Goal: Task Accomplishment & Management: Complete application form

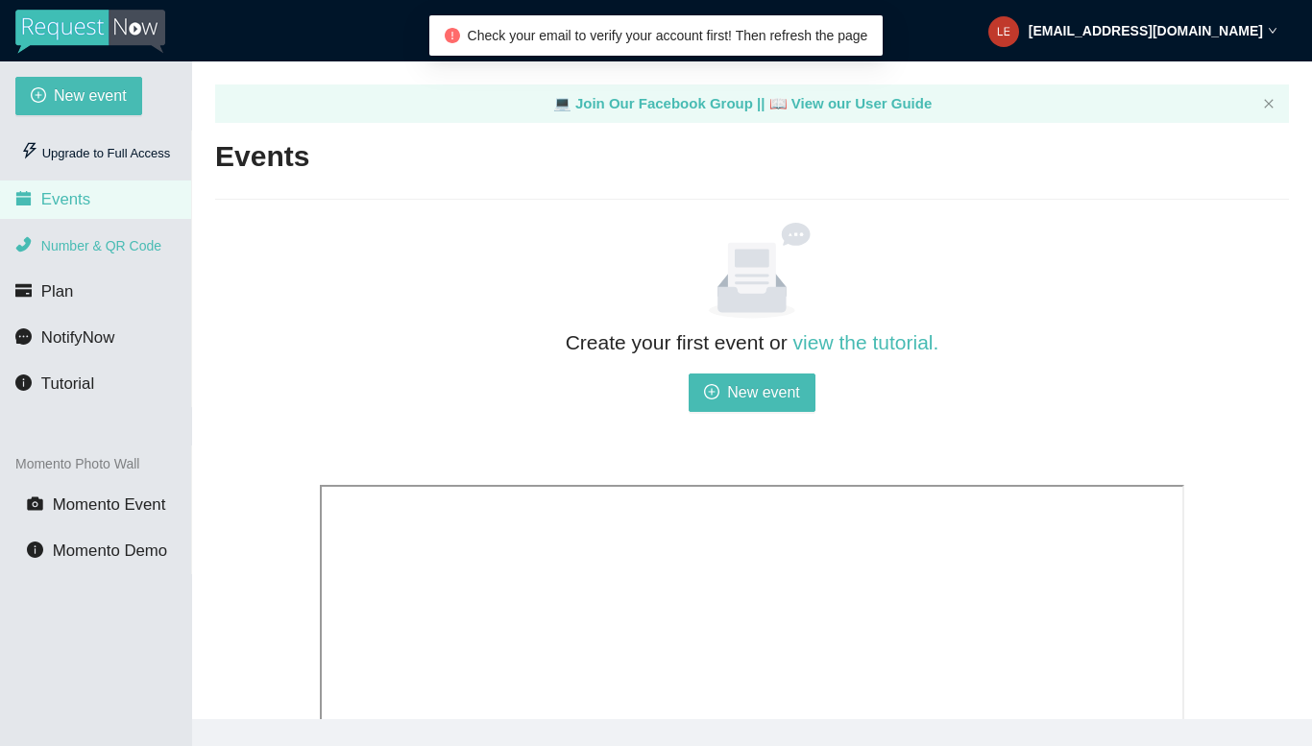
click at [134, 250] on span "Number & QR Code" at bounding box center [101, 245] width 120 height 15
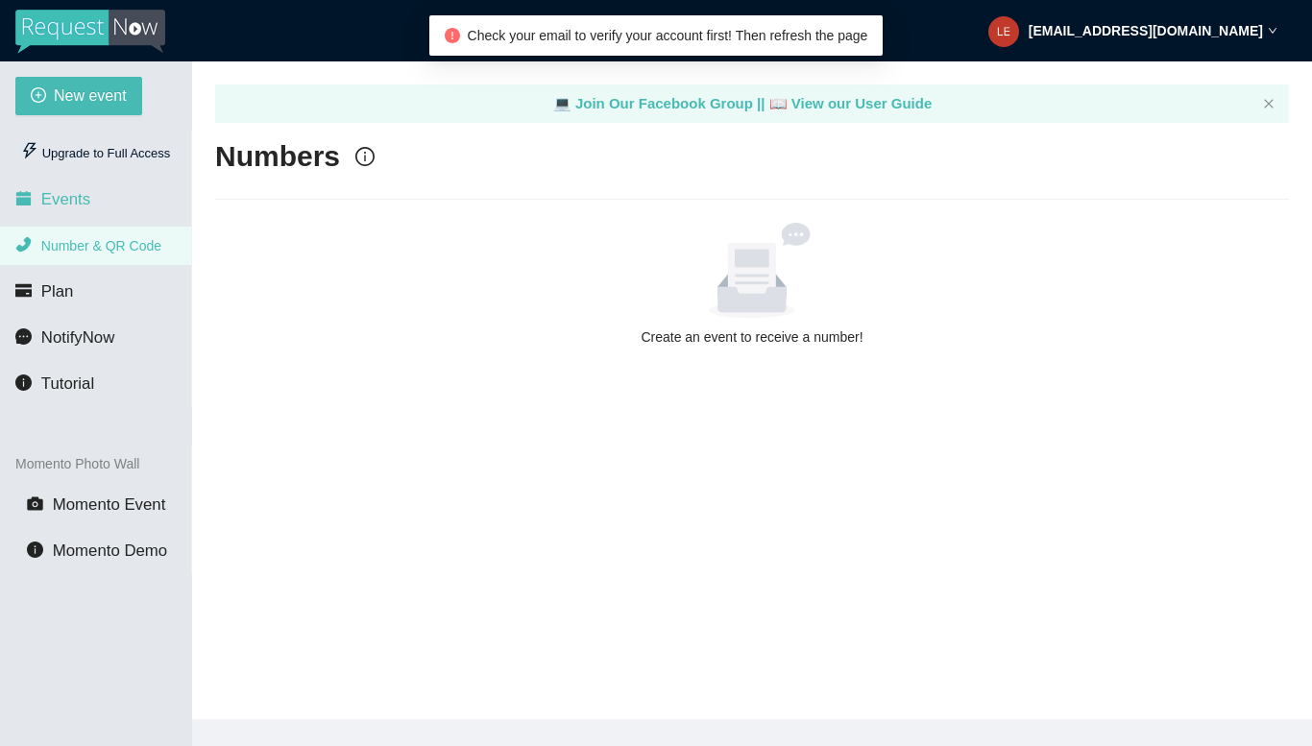
click at [114, 197] on li "Events" at bounding box center [95, 200] width 191 height 38
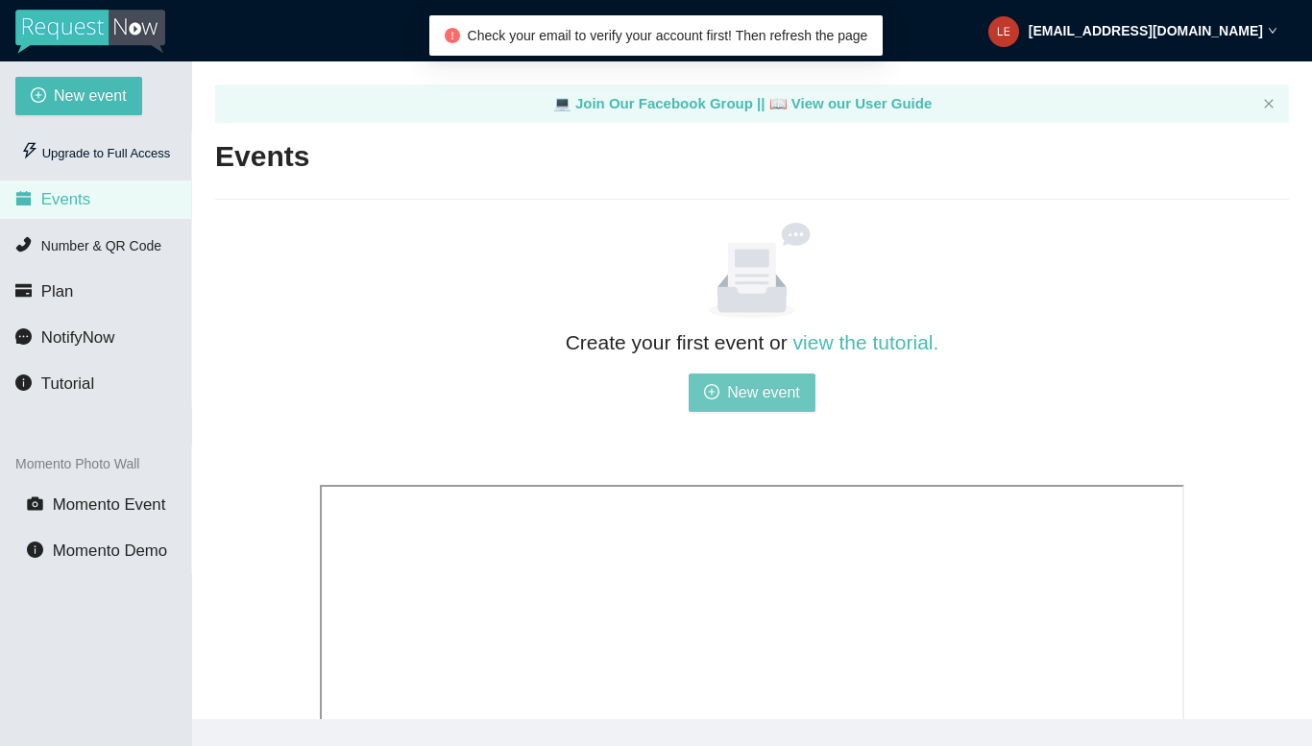
click at [740, 390] on span "New event" at bounding box center [763, 392] width 73 height 24
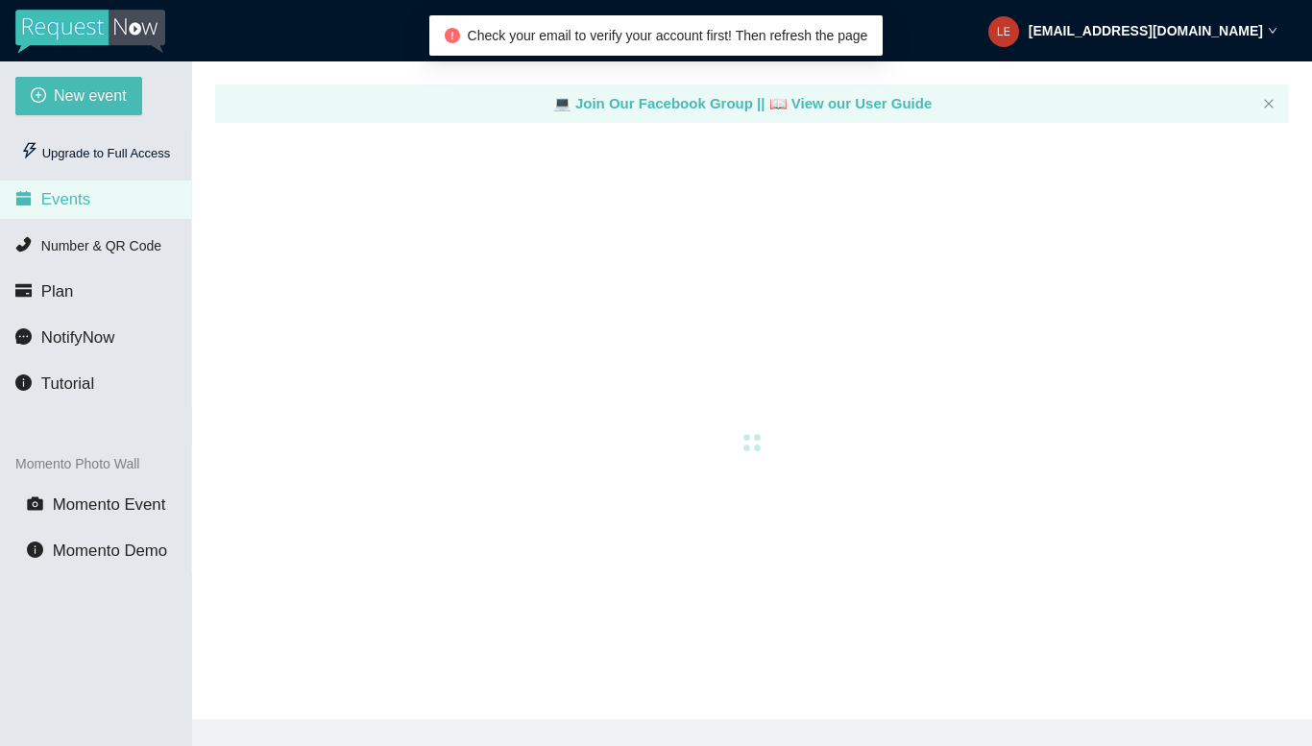
click at [698, 39] on span "Check your email to verify your account first! Then refresh the page" at bounding box center [668, 35] width 401 height 15
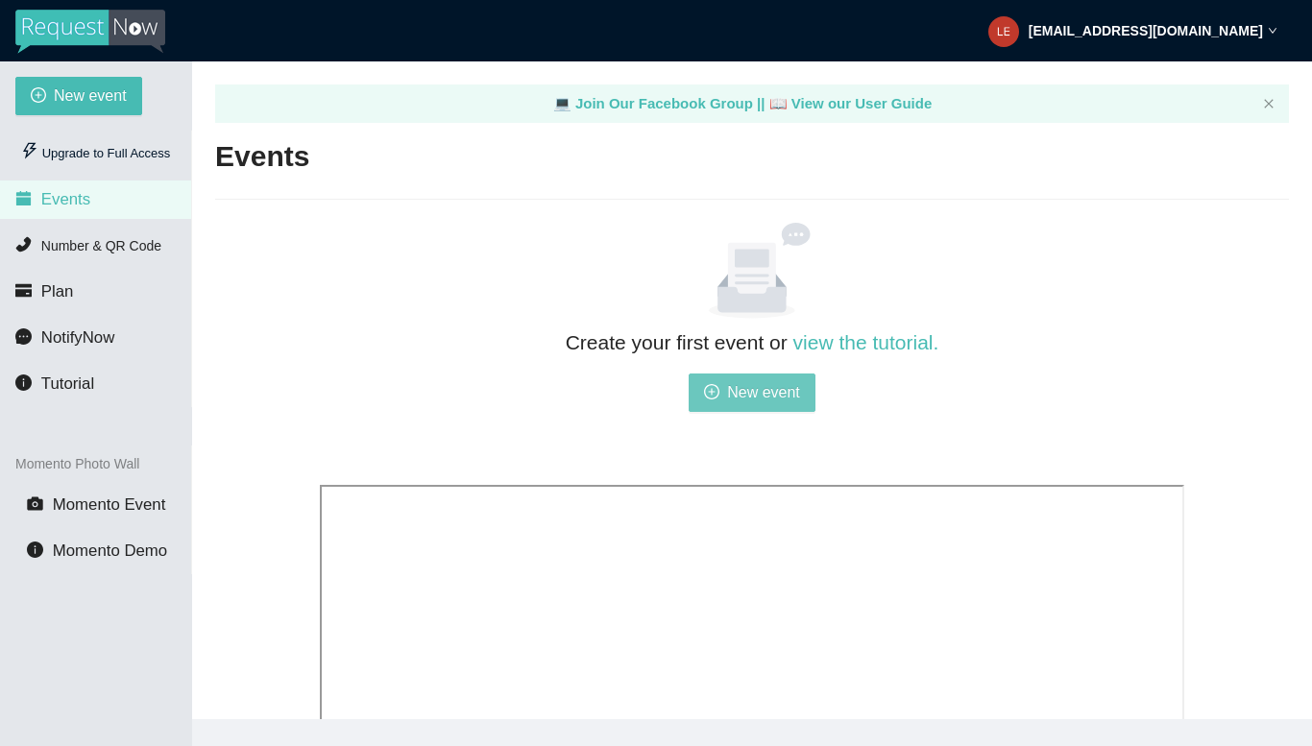
click at [789, 393] on span "New event" at bounding box center [763, 392] width 73 height 24
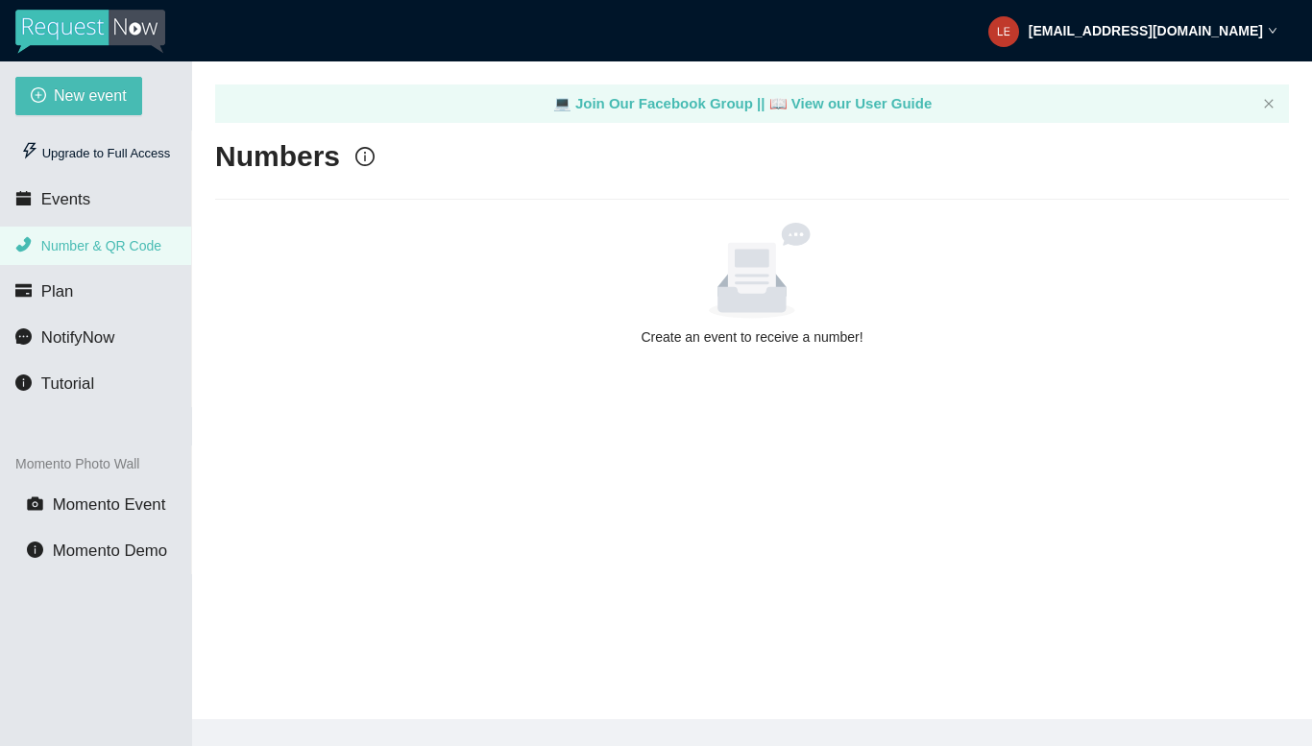
click at [747, 366] on main "💻 Join Our Facebook Group || 📖 View our User Guide Numbers Create an event to r…" at bounding box center [752, 390] width 1120 height 658
click at [88, 108] on span "New event" at bounding box center [90, 96] width 73 height 24
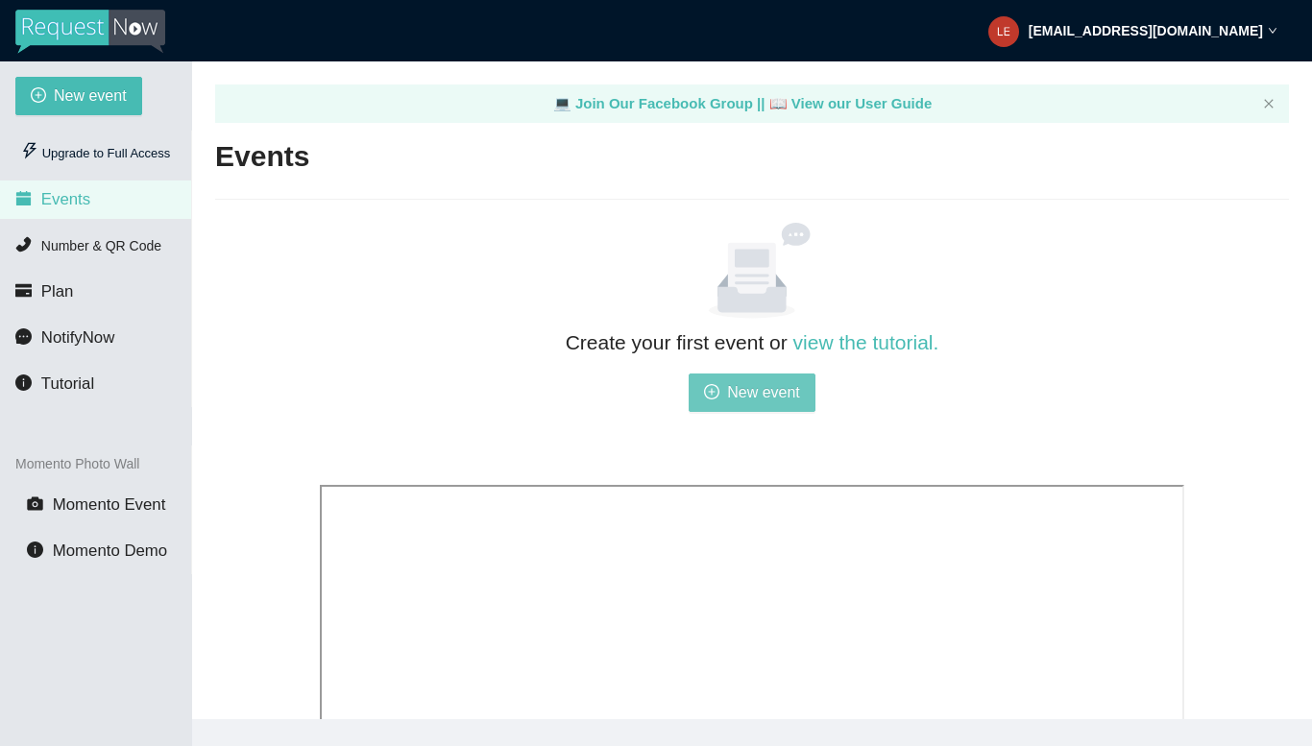
click at [761, 405] on button "New event" at bounding box center [752, 393] width 127 height 38
click at [767, 384] on span "New event" at bounding box center [763, 392] width 73 height 24
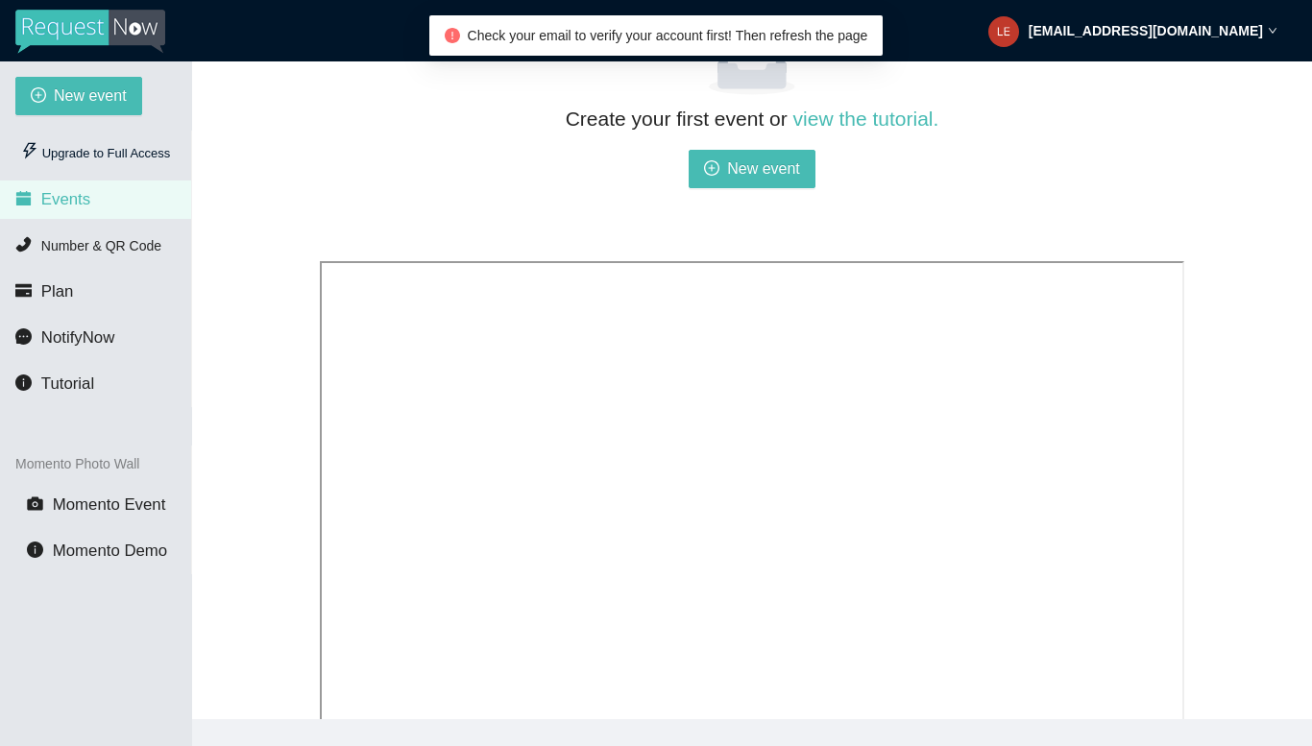
scroll to position [232, 0]
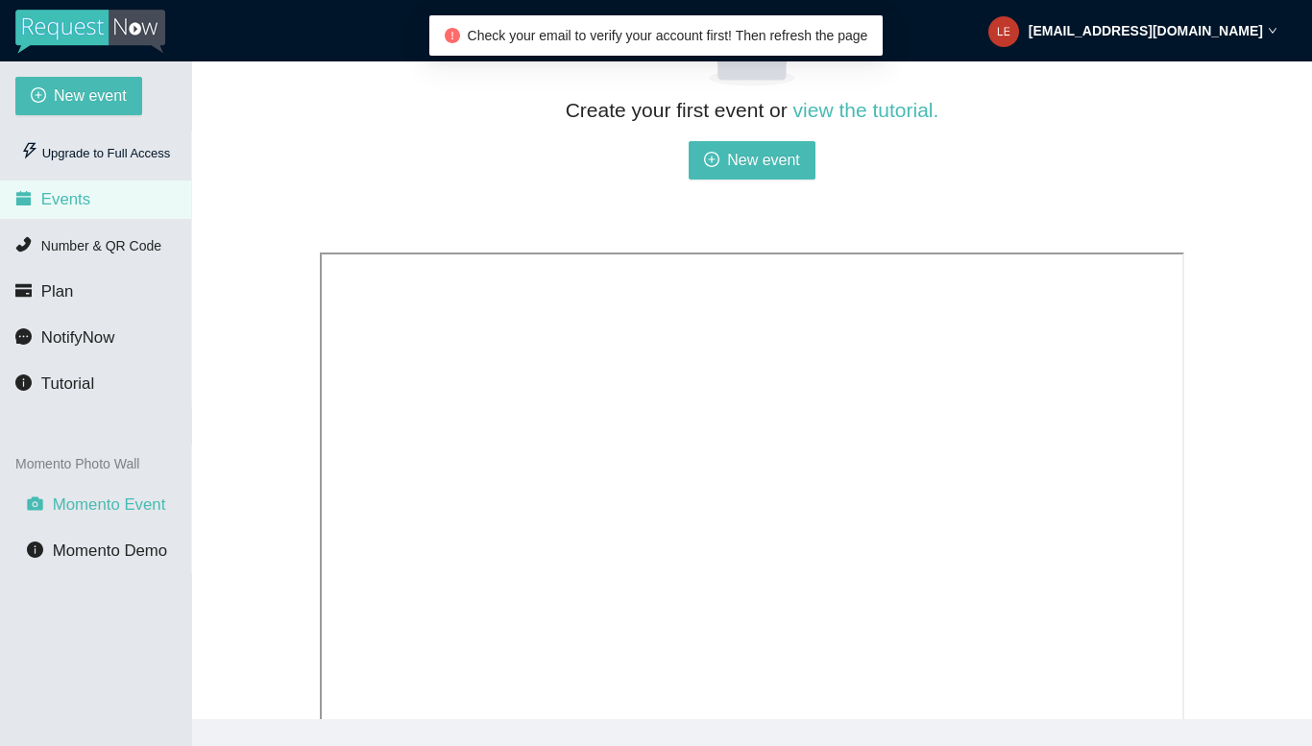
click at [106, 505] on span "Momento Event" at bounding box center [109, 505] width 113 height 18
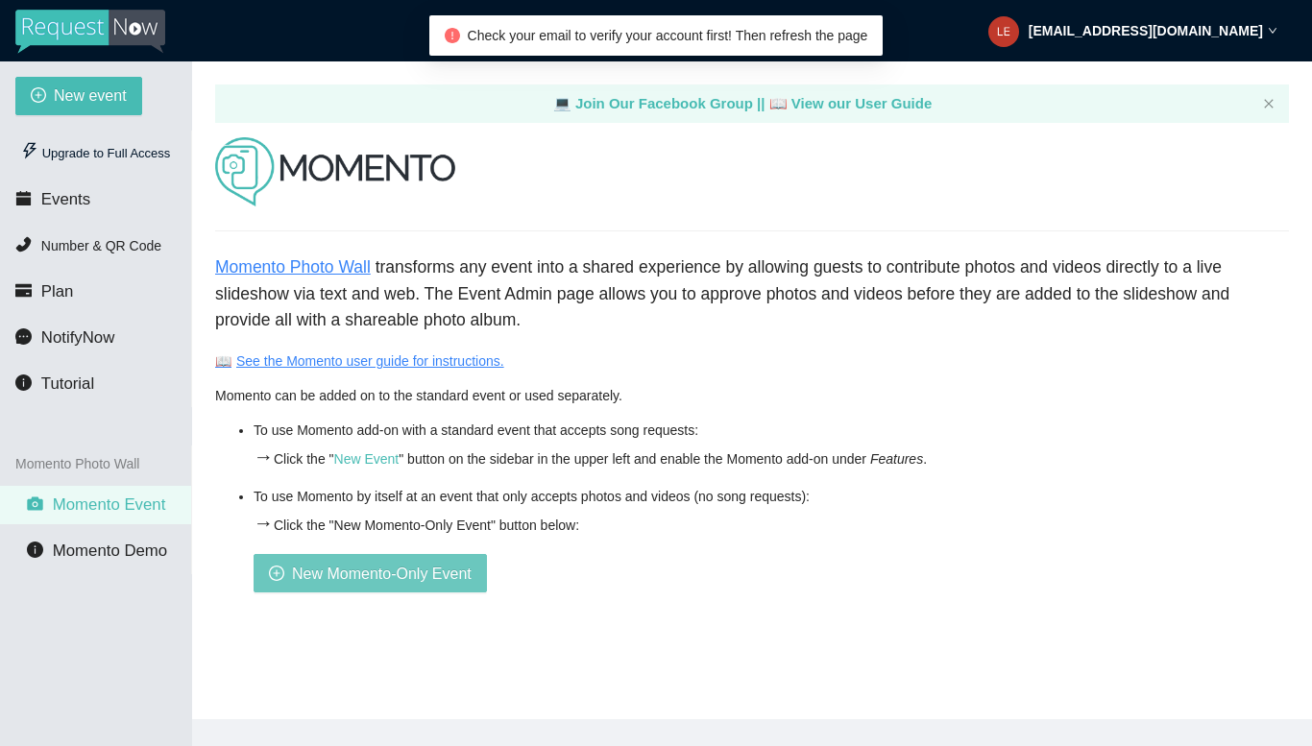
click at [329, 565] on span "New Momento-Only Event" at bounding box center [382, 574] width 180 height 24
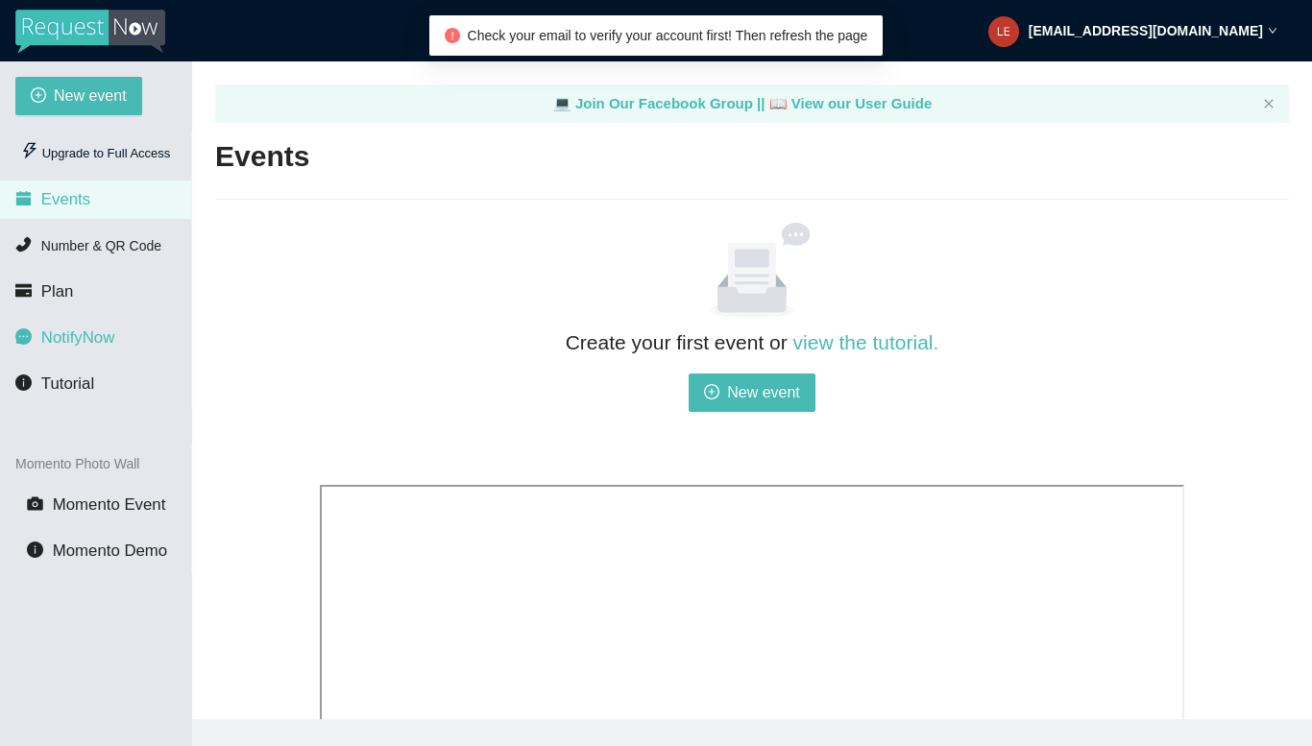
click at [80, 324] on li "NotifyNow" at bounding box center [95, 338] width 191 height 38
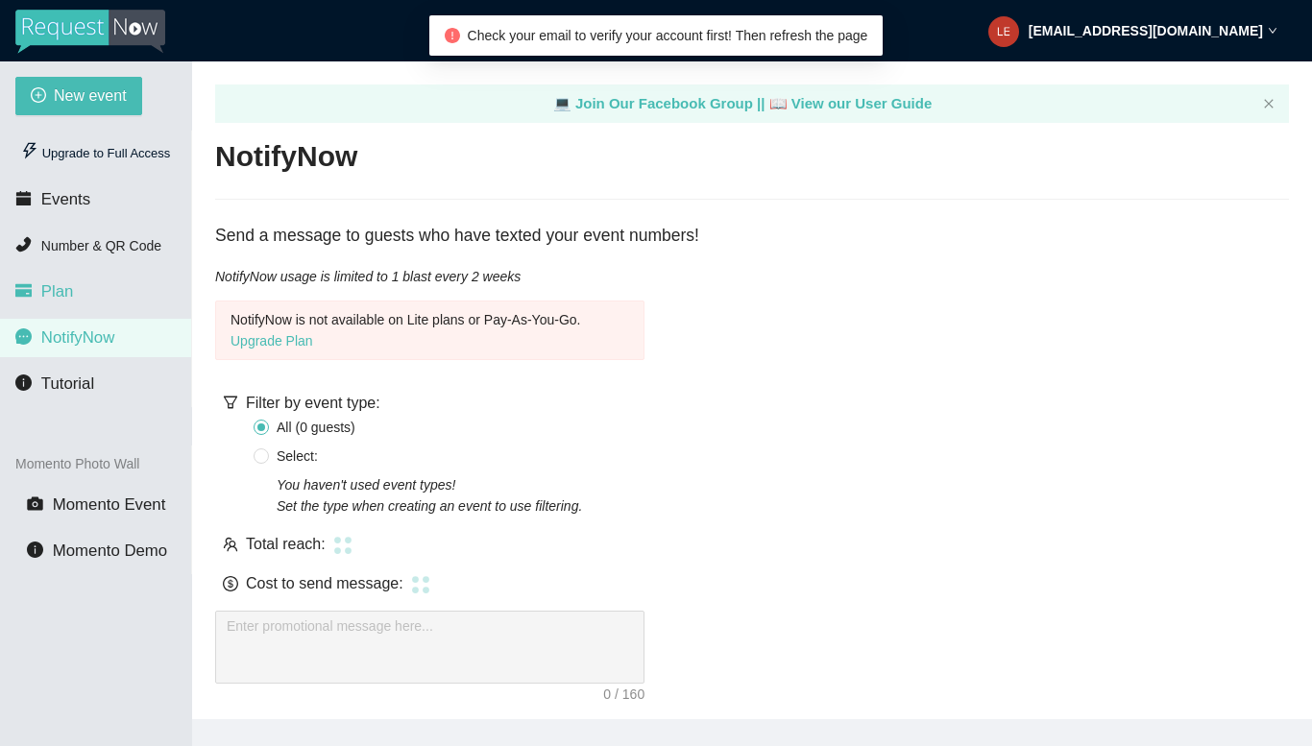
click at [62, 282] on span "Plan" at bounding box center [57, 291] width 33 height 18
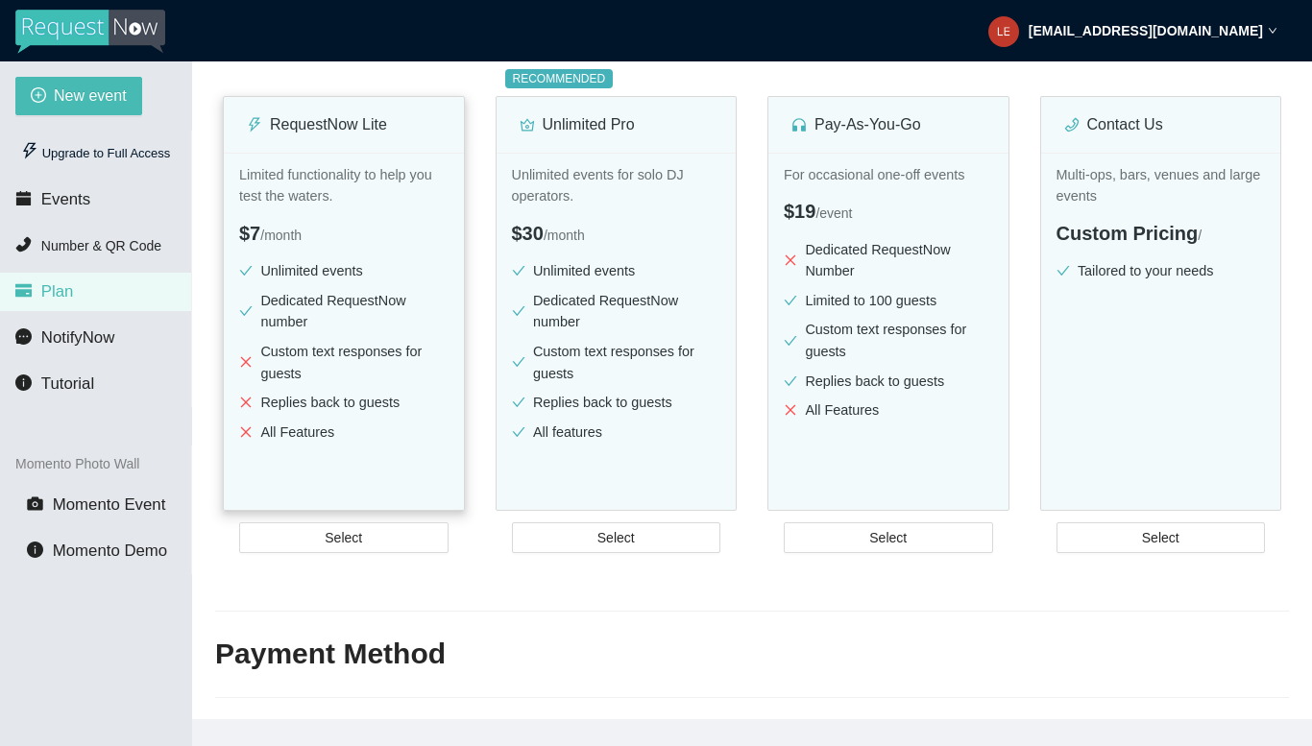
scroll to position [286, 0]
click at [1107, 549] on button "Select" at bounding box center [1161, 539] width 209 height 31
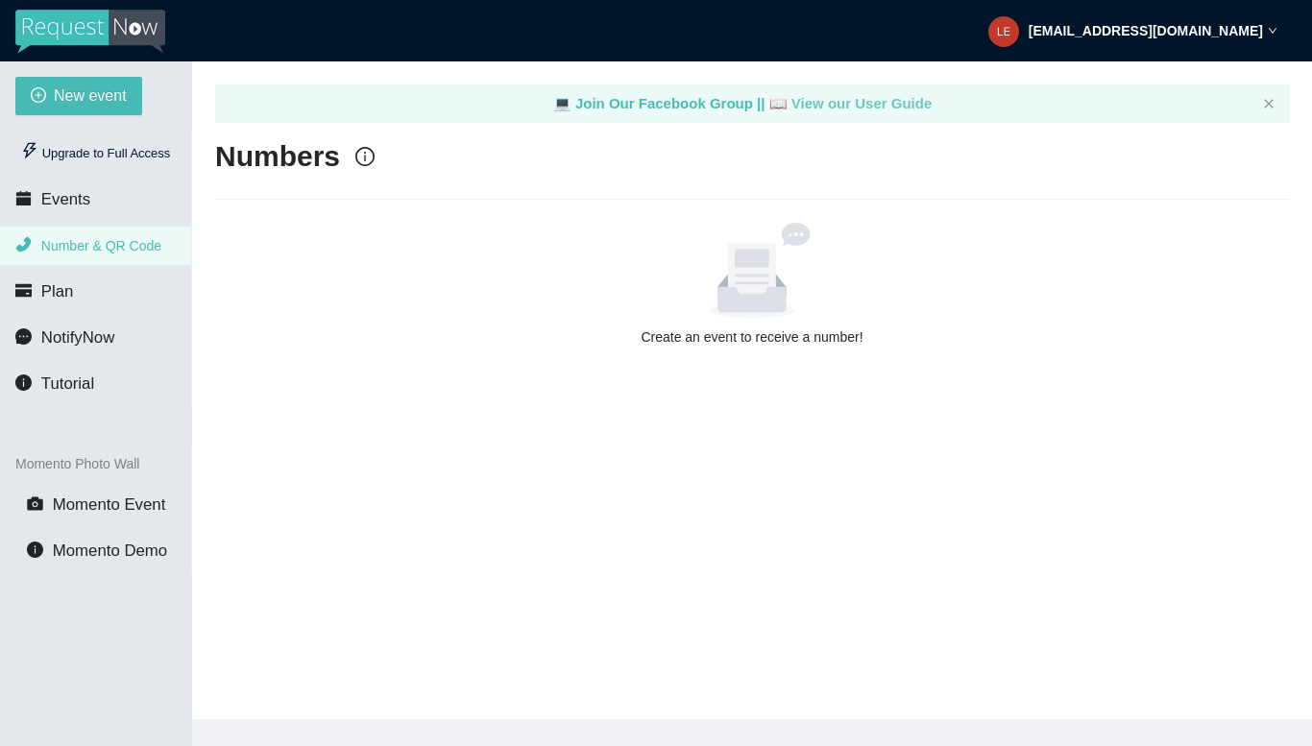
click at [782, 110] on link "📖 View our User Guide" at bounding box center [851, 103] width 163 height 16
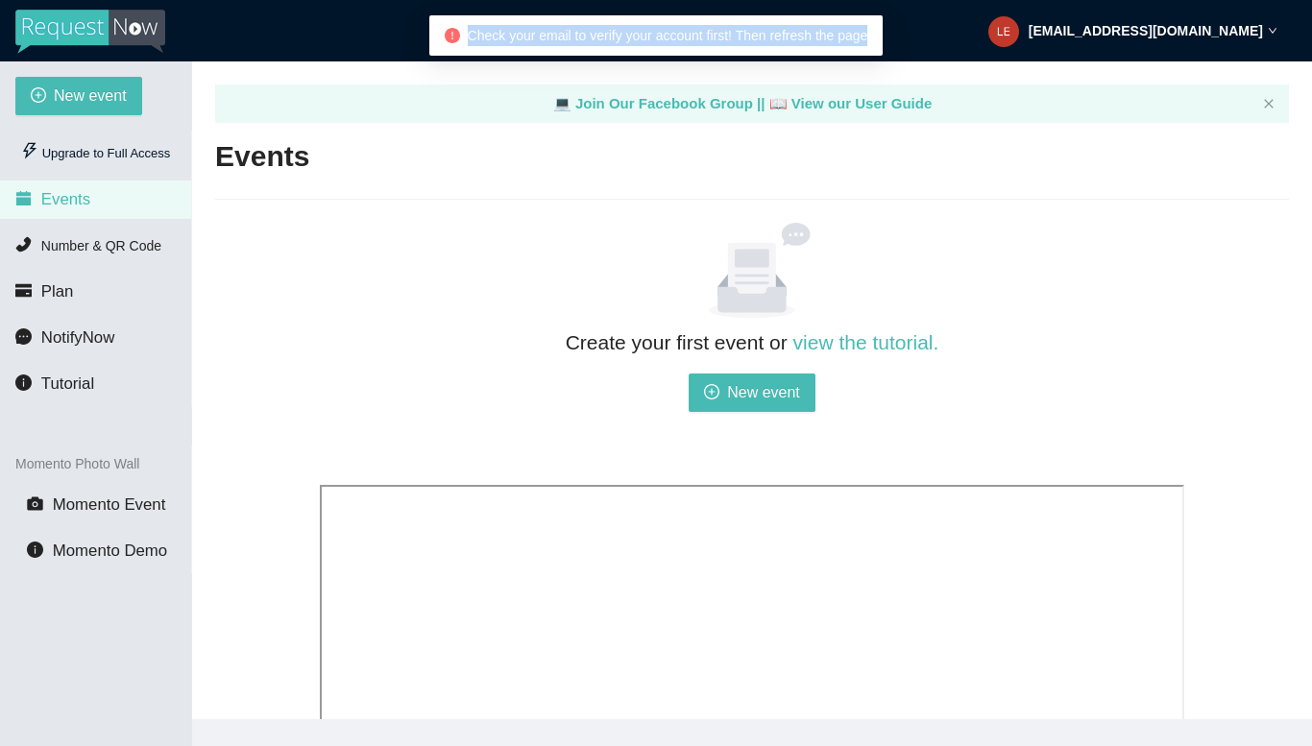
drag, startPoint x: 467, startPoint y: 34, endPoint x: 868, endPoint y: 29, distance: 401.6
click at [868, 29] on div "Check your email to verify your account first! Then refresh the page" at bounding box center [656, 35] width 454 height 40
copy span "Check your email to verify your account first! Then refresh the page"
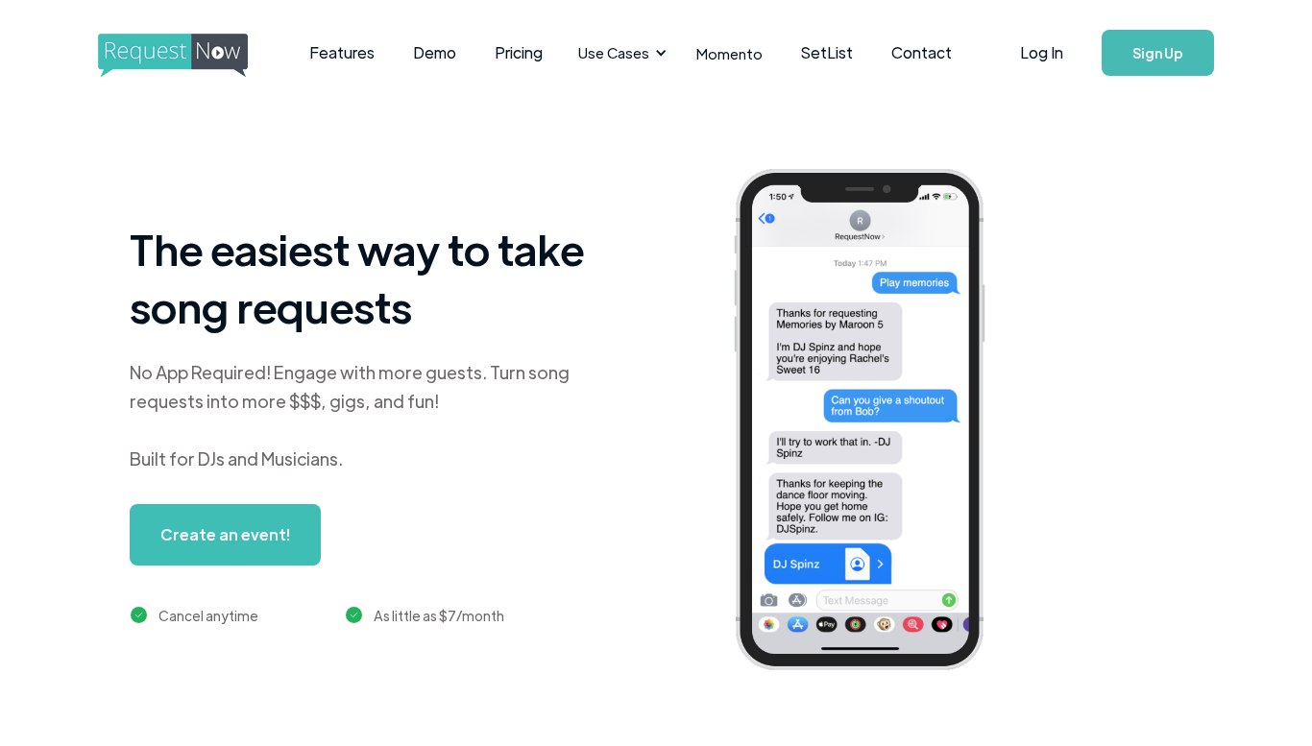
click at [1163, 77] on div "Log In Sign Up" at bounding box center [1092, 52] width 242 height 67
click at [1147, 44] on link "Sign Up" at bounding box center [1158, 53] width 112 height 46
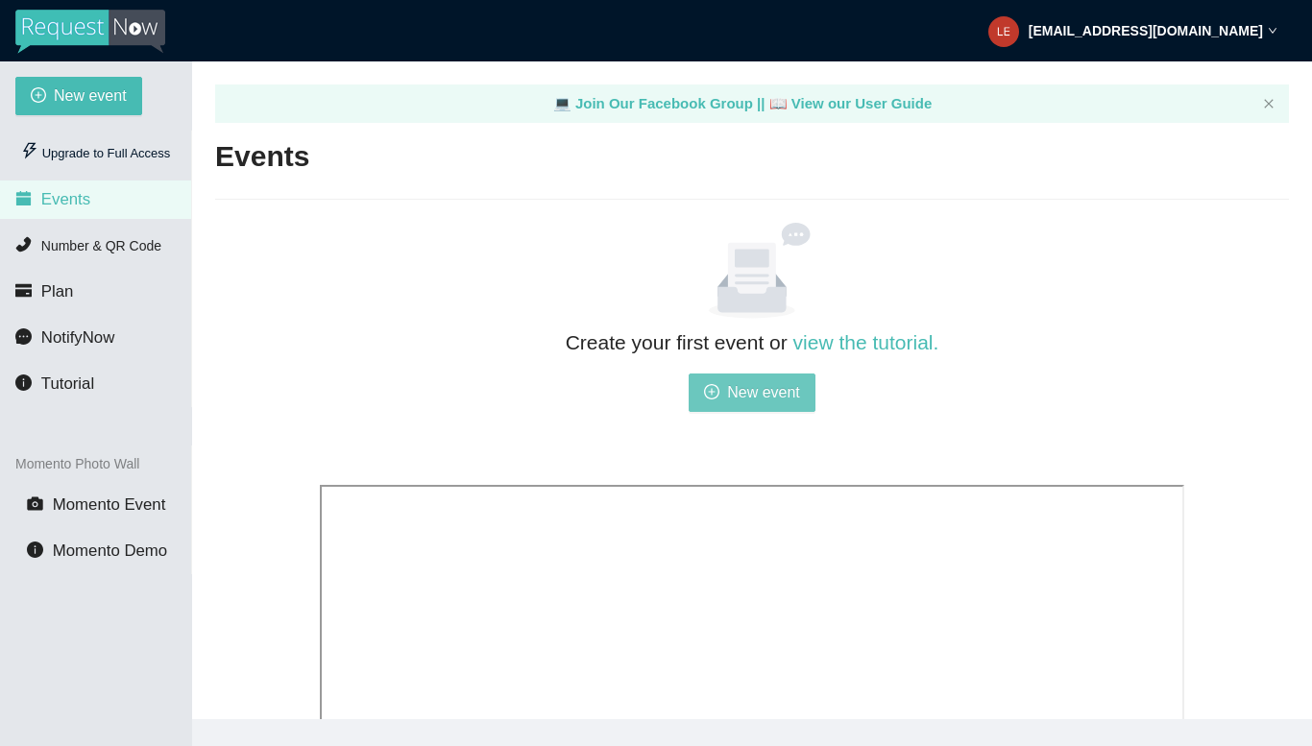
click at [753, 393] on span "New event" at bounding box center [763, 392] width 73 height 24
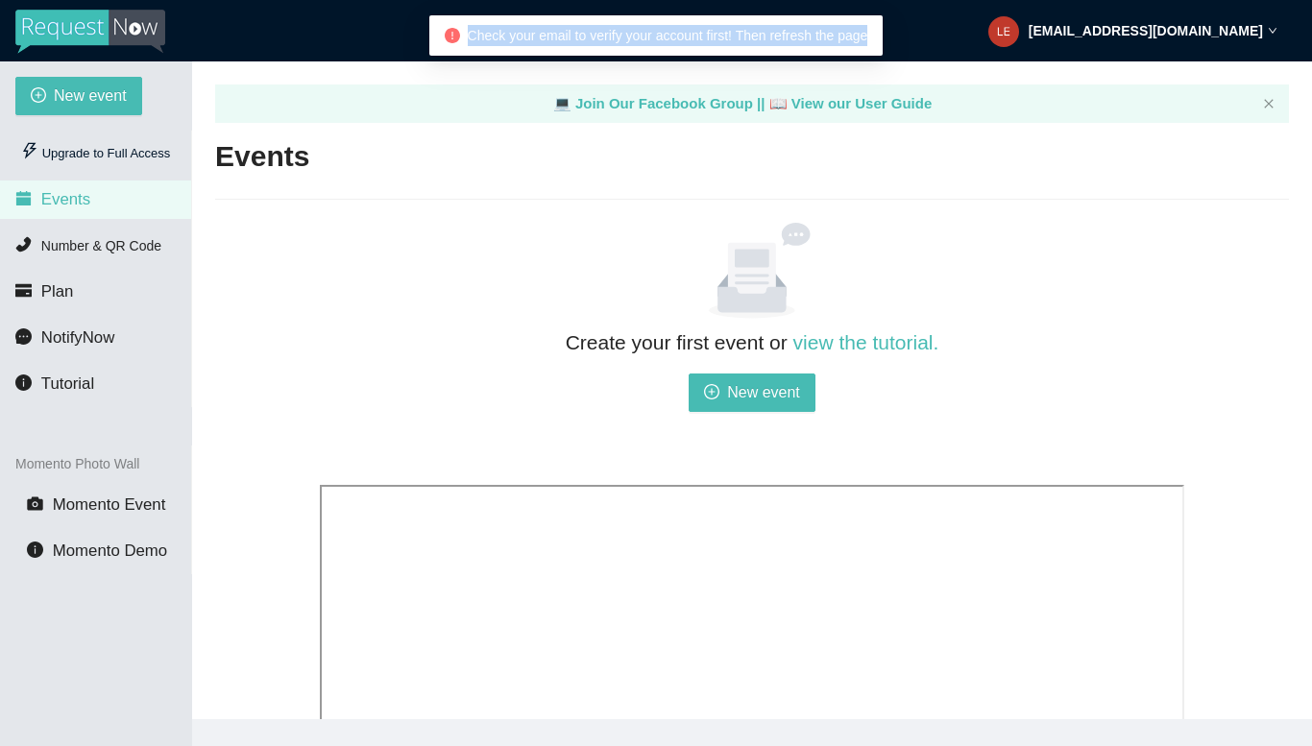
drag, startPoint x: 469, startPoint y: 31, endPoint x: 865, endPoint y: 31, distance: 395.8
click at [865, 31] on span "Check your email to verify your account first! Then refresh the page" at bounding box center [668, 35] width 401 height 15
copy span "Check your email to verify your account first! Then refresh the page"
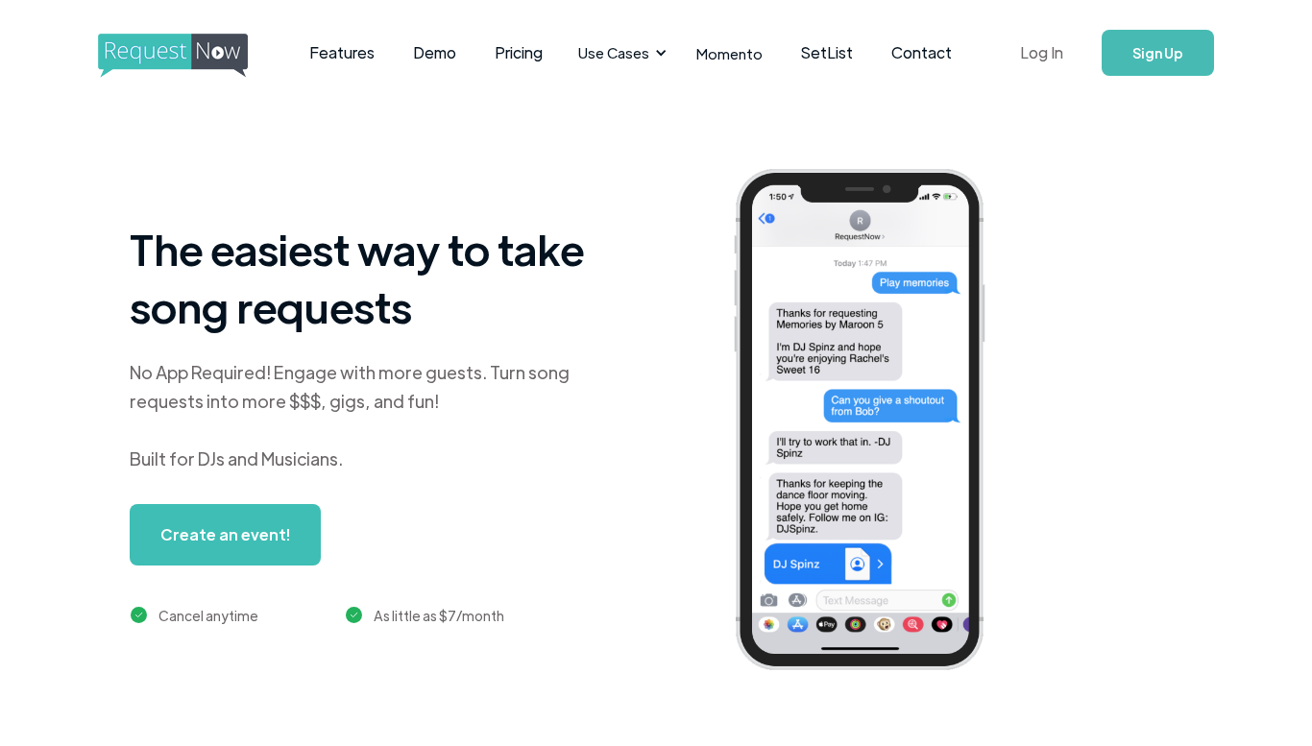
click at [1049, 33] on link "Log In" at bounding box center [1042, 52] width 82 height 67
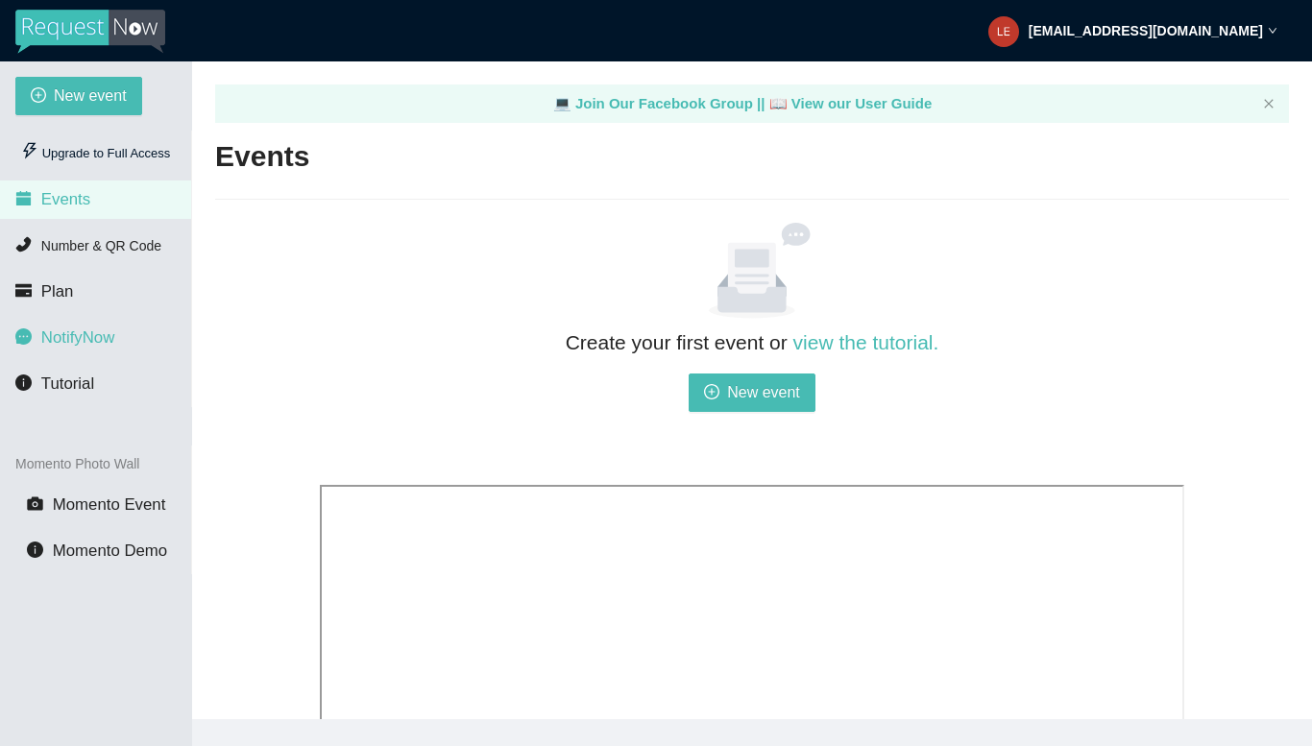
click at [100, 333] on span "NotifyNow" at bounding box center [77, 338] width 73 height 18
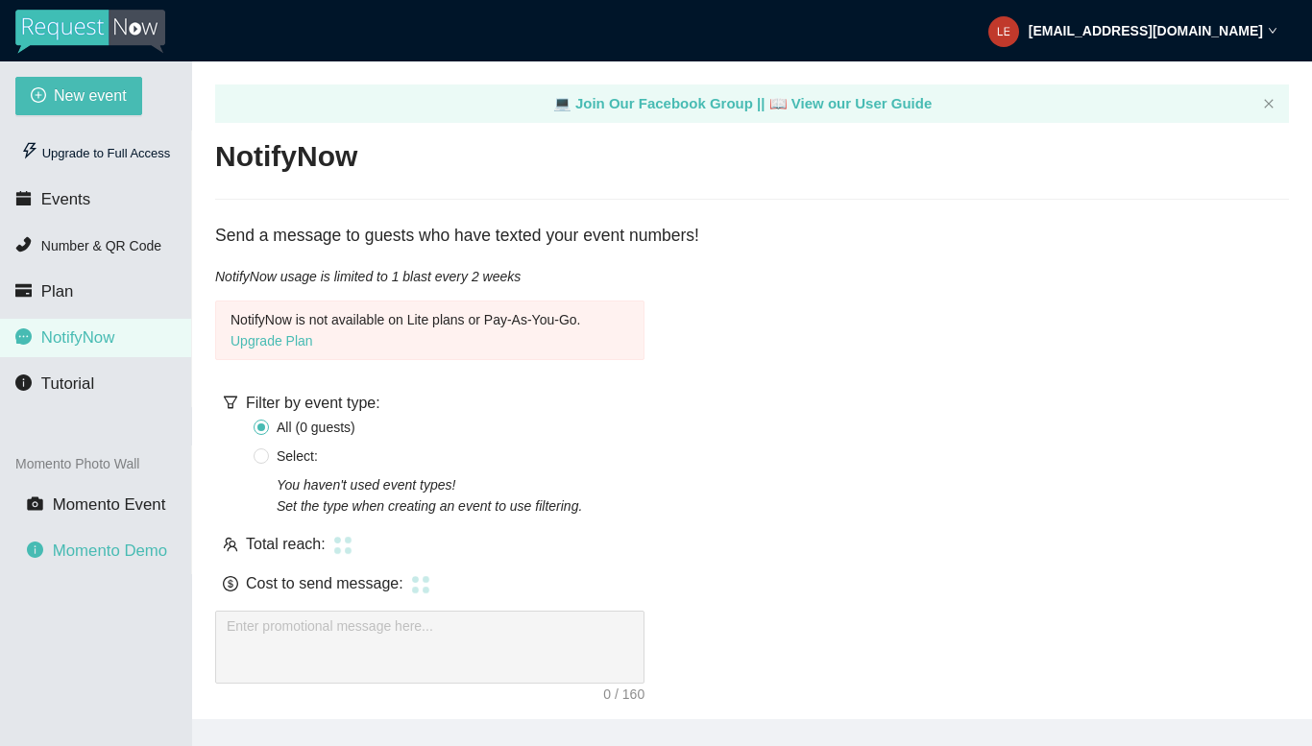
click at [102, 546] on span "Momento Demo" at bounding box center [110, 551] width 114 height 18
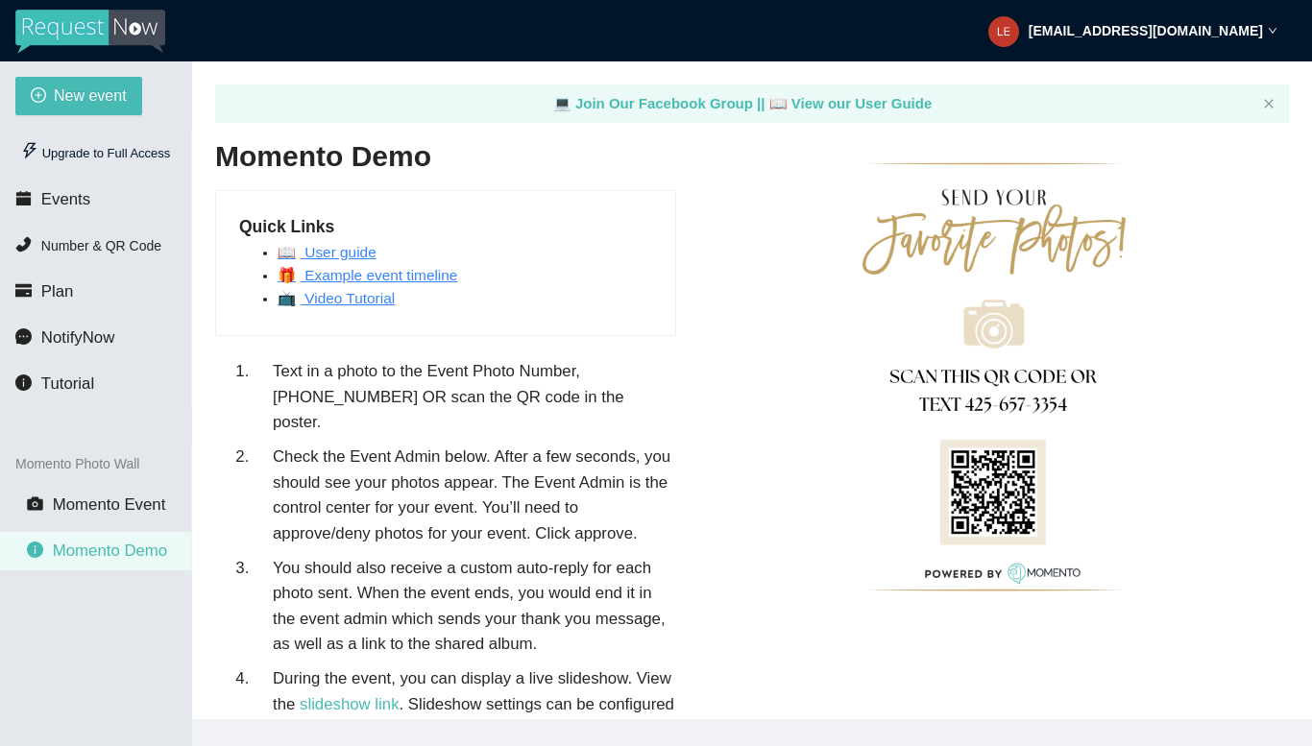
click at [134, 23] on img at bounding box center [90, 32] width 150 height 44
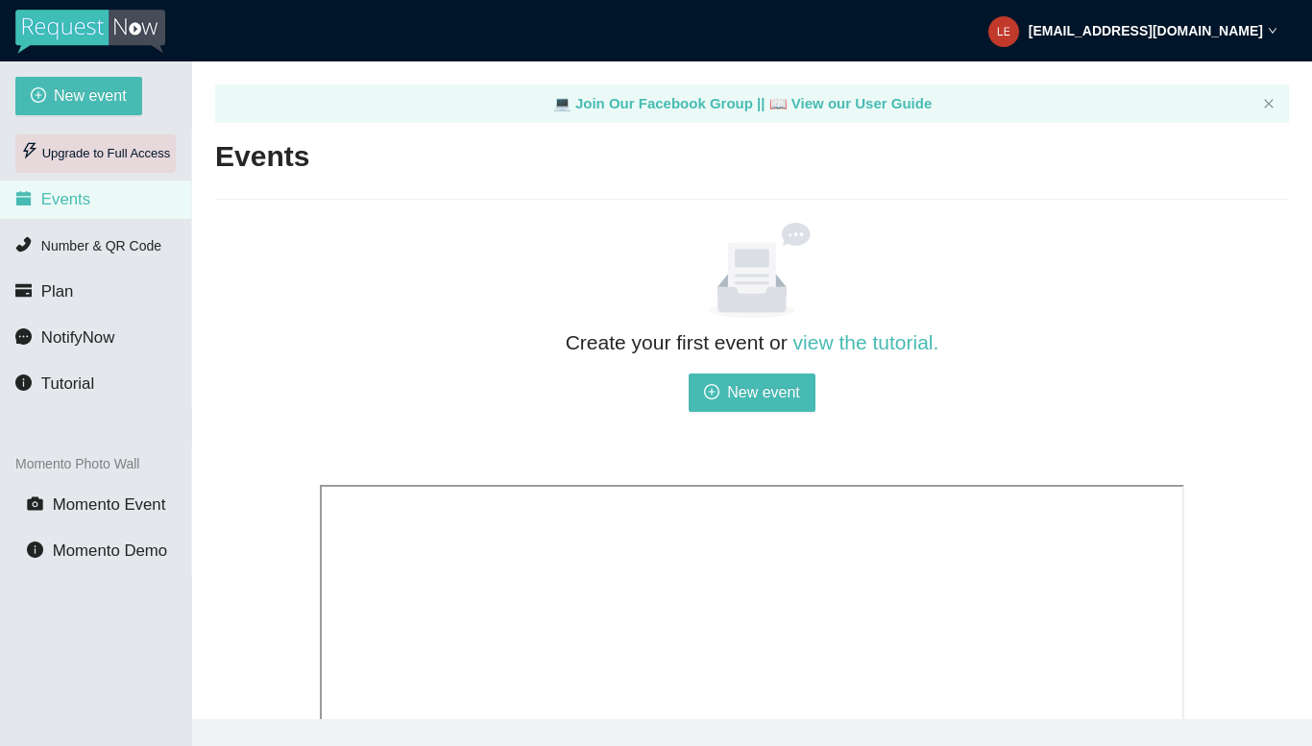
click at [85, 159] on div "Upgrade to Full Access" at bounding box center [95, 153] width 160 height 38
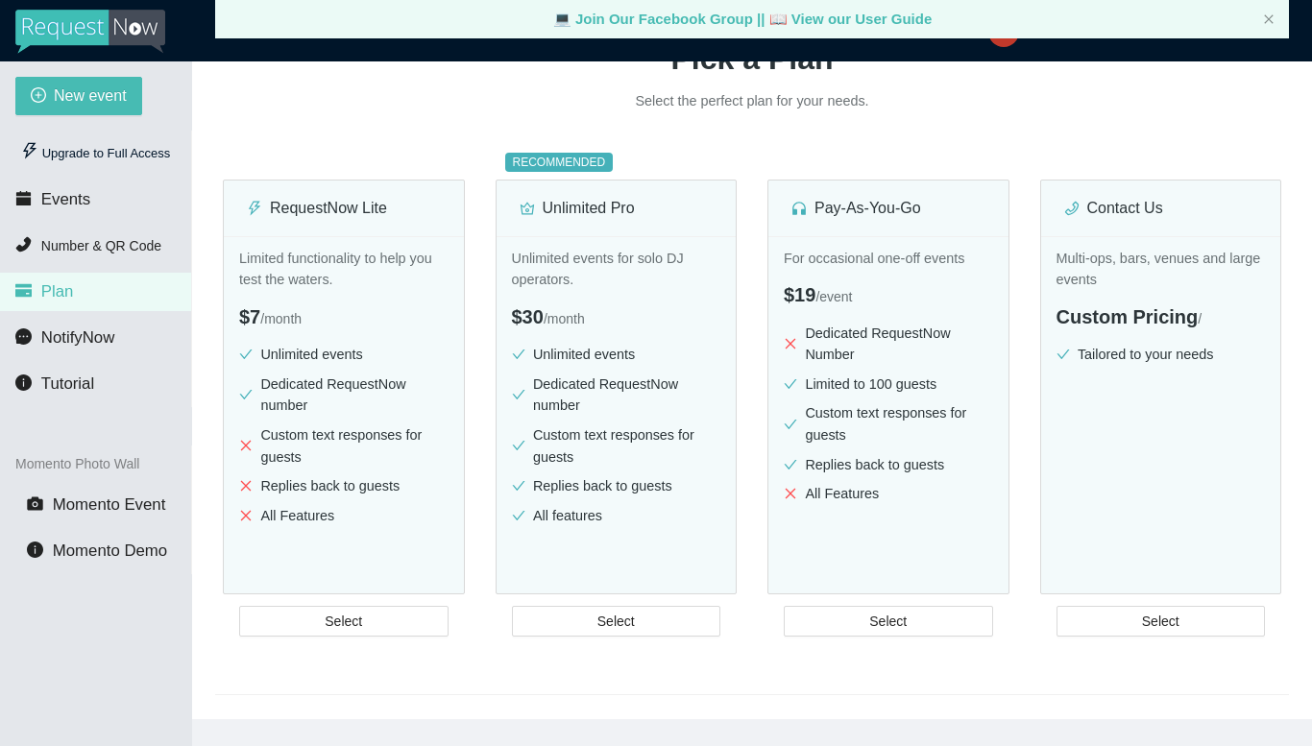
scroll to position [61, 0]
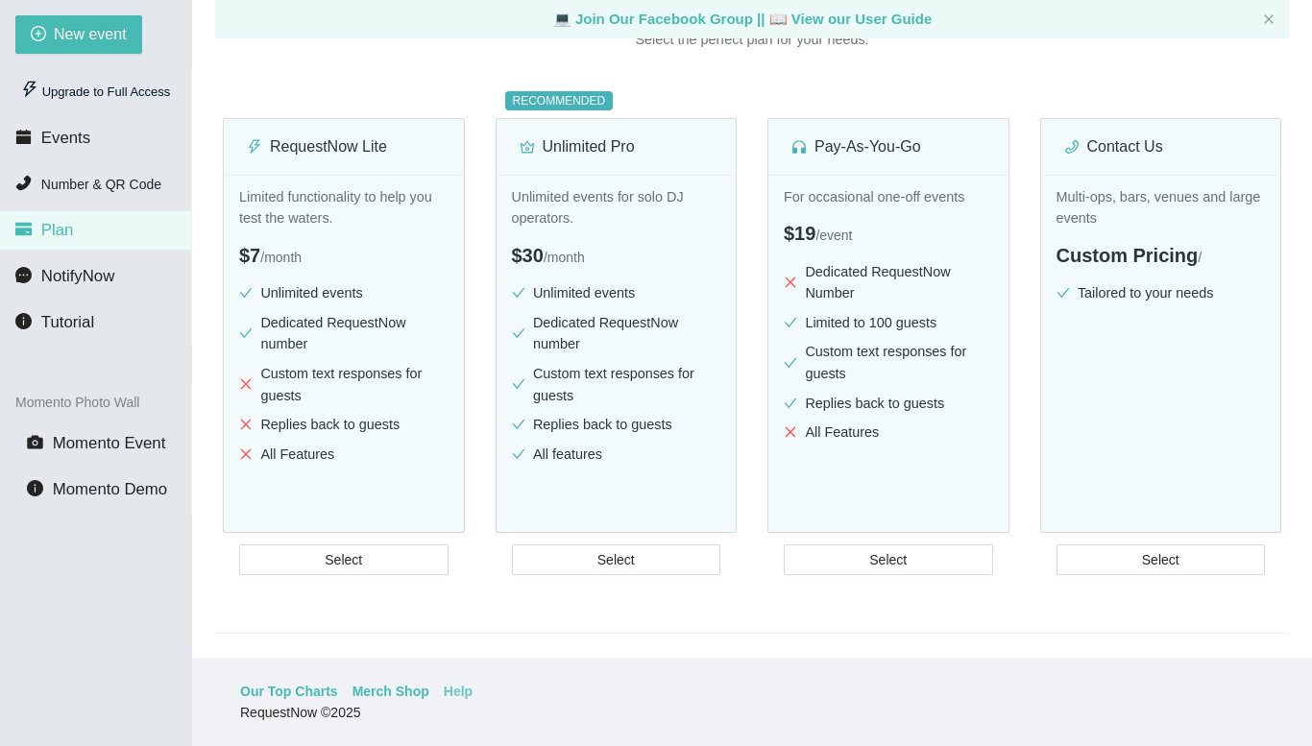
click at [444, 696] on link "Help" at bounding box center [458, 691] width 29 height 21
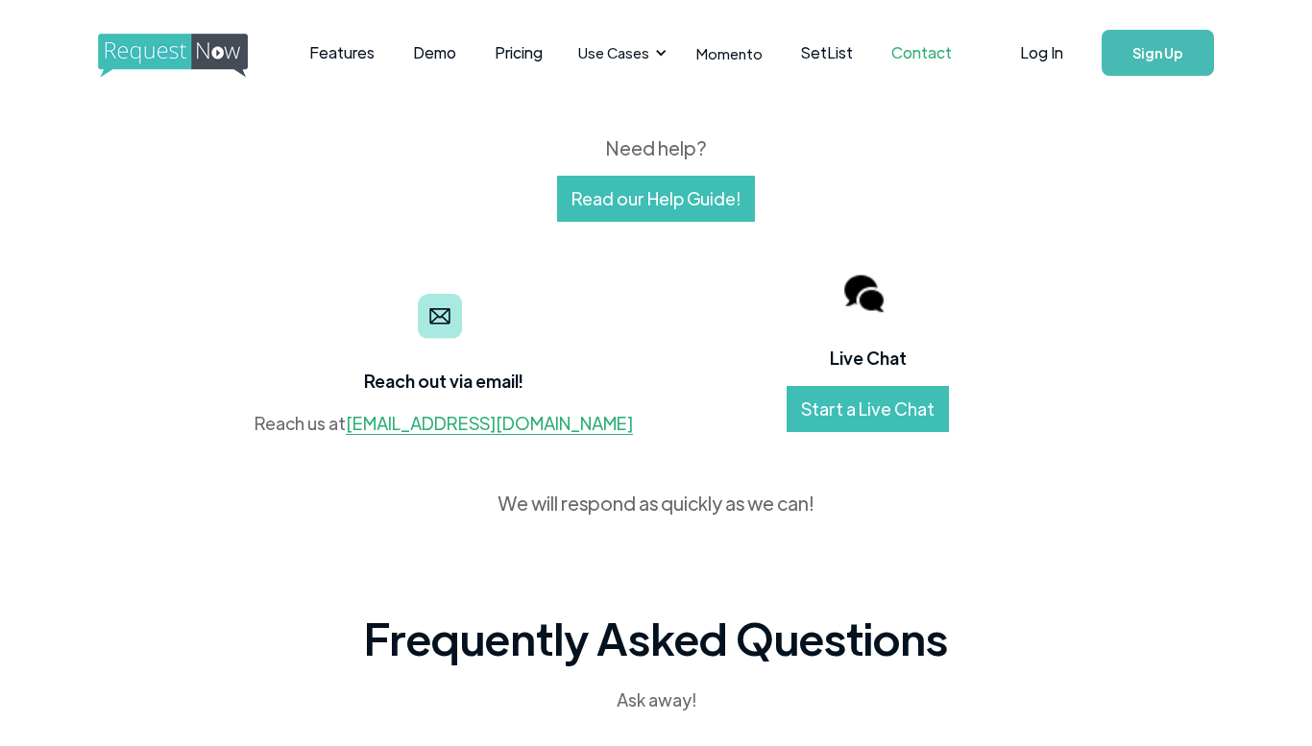
click at [891, 50] on link "Contact" at bounding box center [921, 53] width 99 height 60
click at [849, 407] on link "Start a Live Chat" at bounding box center [868, 409] width 162 height 46
click at [843, 398] on link "Start a Live Chat" at bounding box center [868, 409] width 162 height 46
click at [660, 209] on link "Read our Help Guide!" at bounding box center [656, 199] width 198 height 46
click at [802, 61] on link "SetList" at bounding box center [827, 53] width 90 height 60
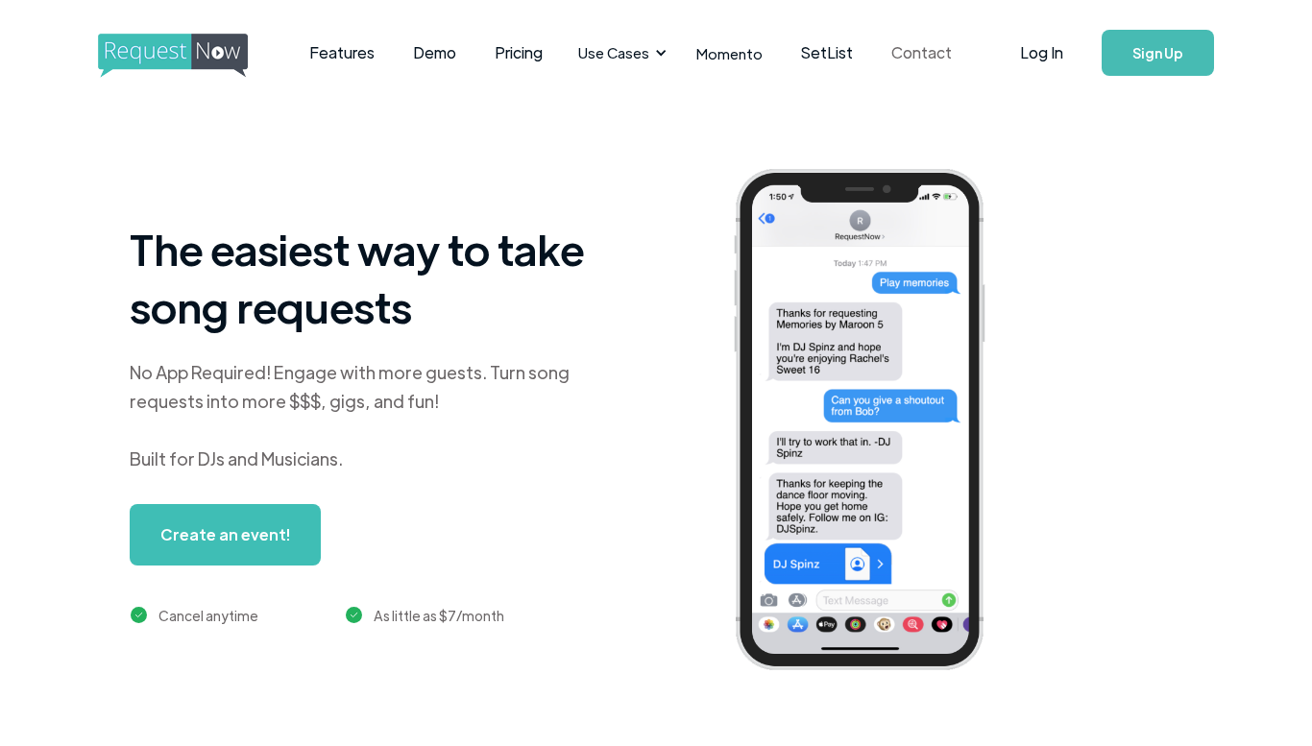
click at [908, 48] on link "Contact" at bounding box center [921, 53] width 99 height 60
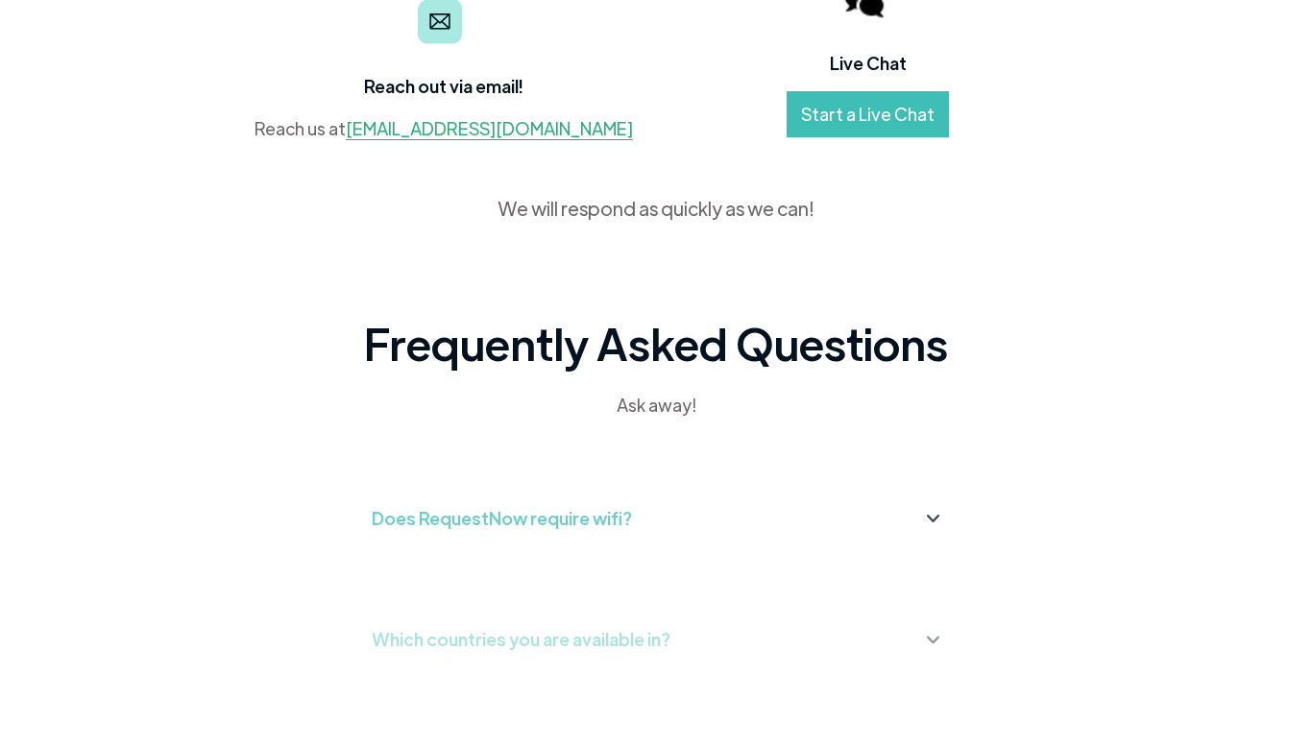
scroll to position [301, 0]
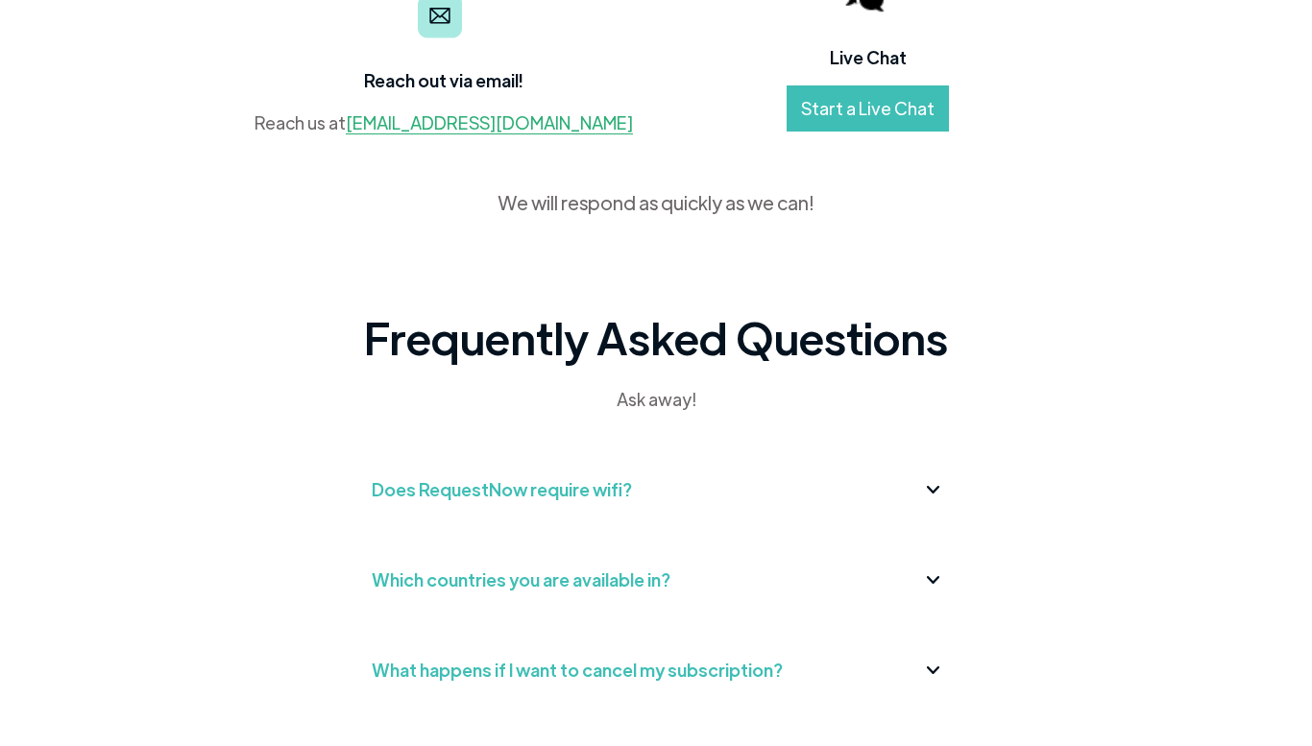
click at [667, 581] on div "Which countries you are available in?" at bounding box center [656, 580] width 569 height 31
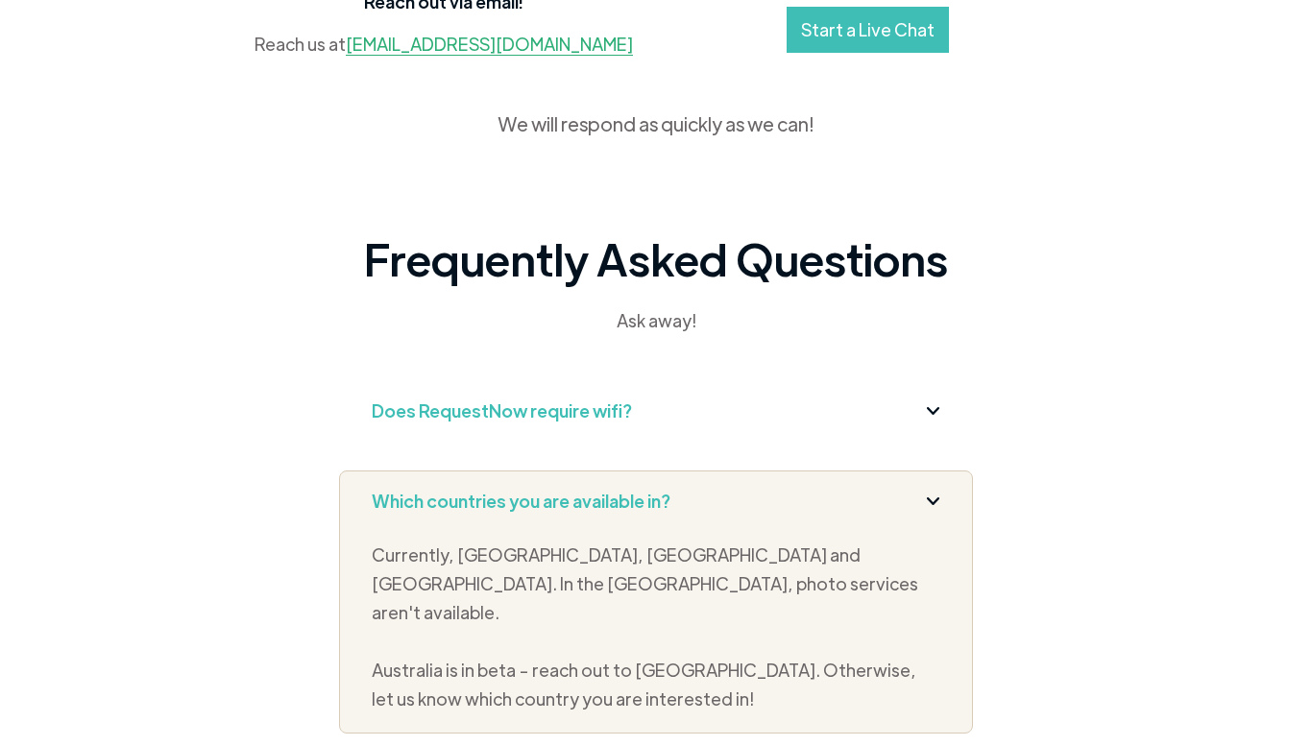
scroll to position [379, 0]
click at [936, 504] on img at bounding box center [933, 502] width 12 height 7
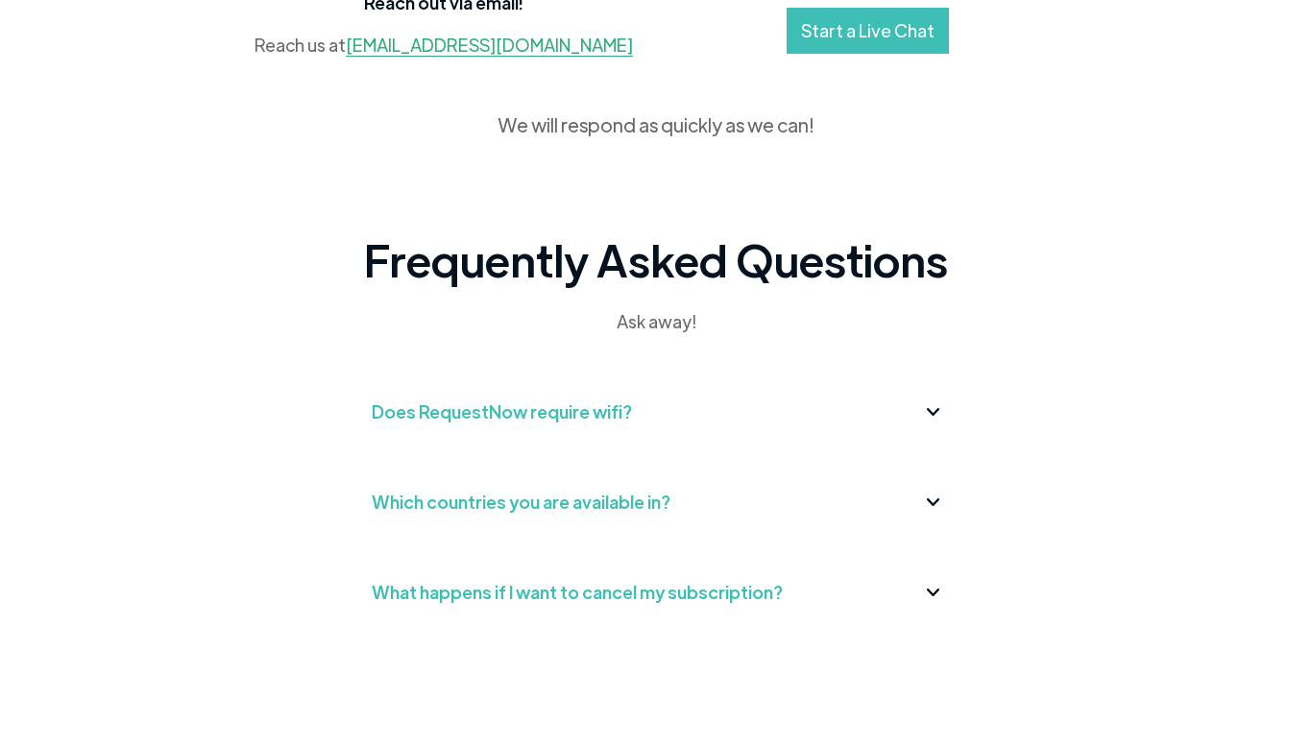
scroll to position [453, 0]
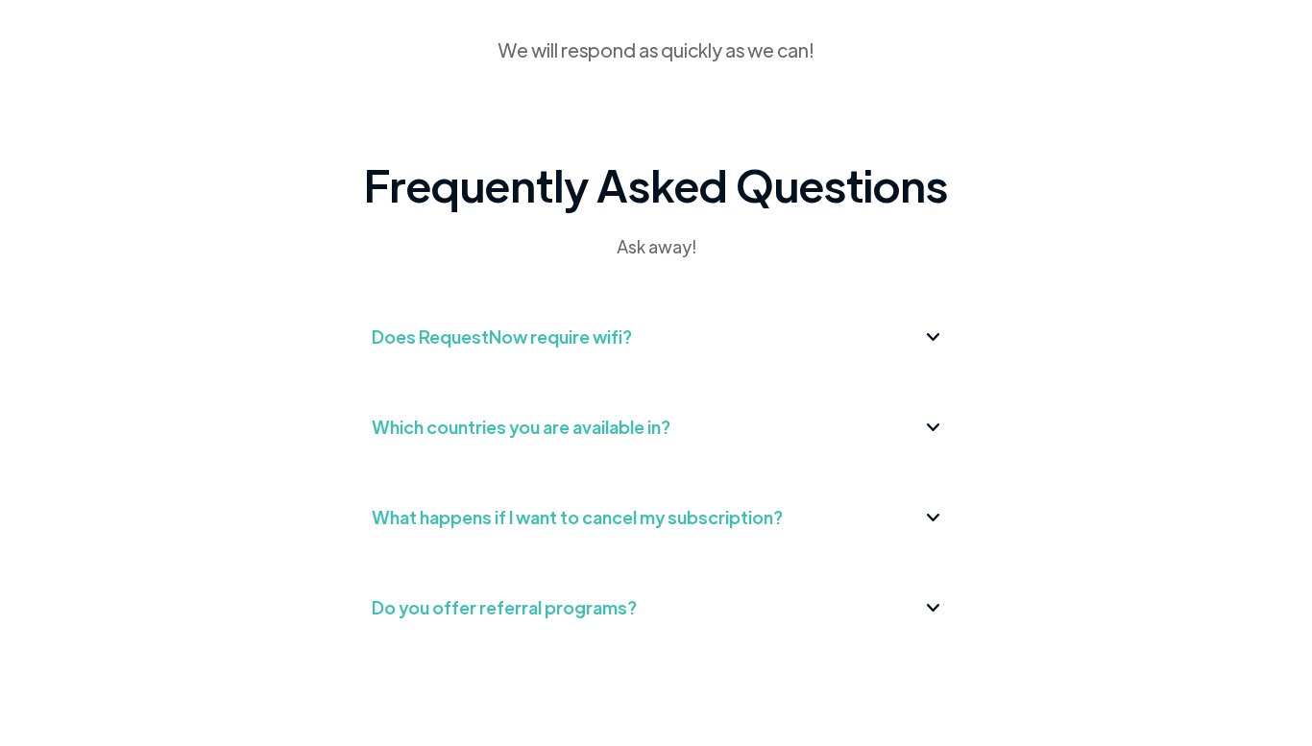
click at [859, 511] on div "What happens if I want to cancel my subscription?" at bounding box center [656, 517] width 569 height 31
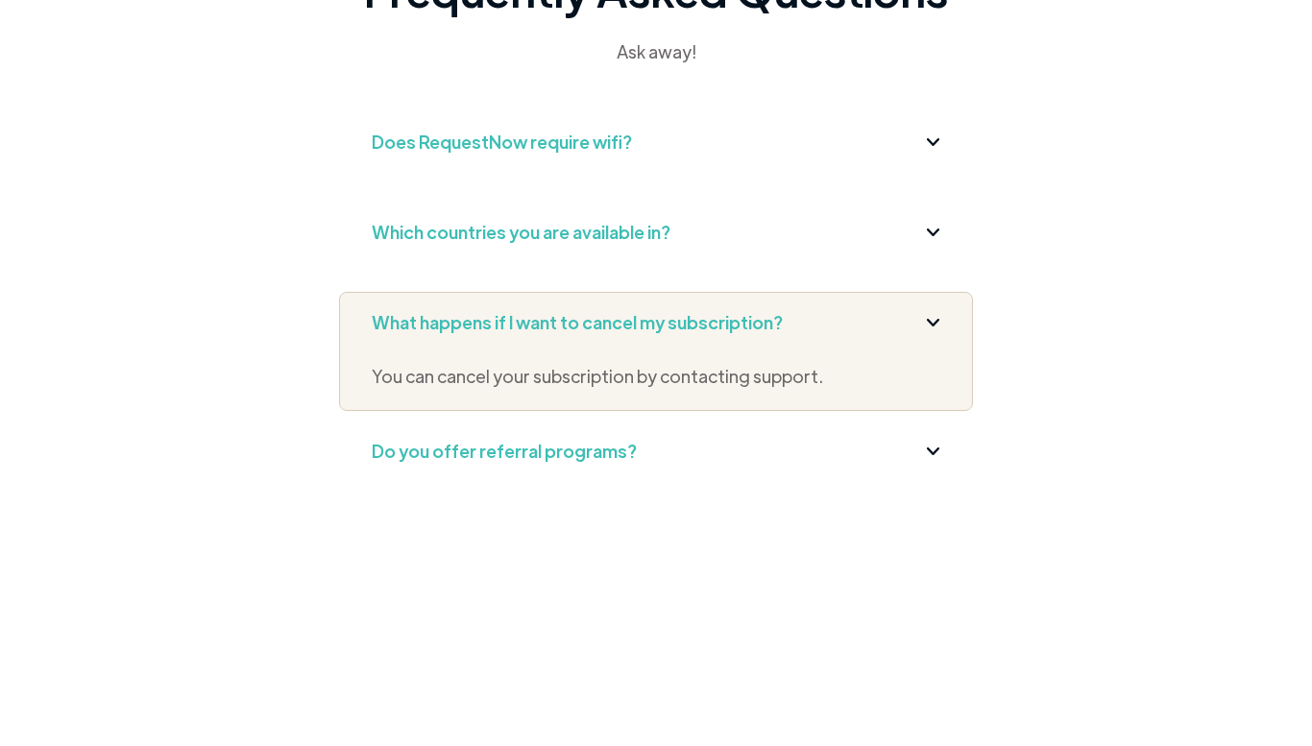
scroll to position [652, 0]
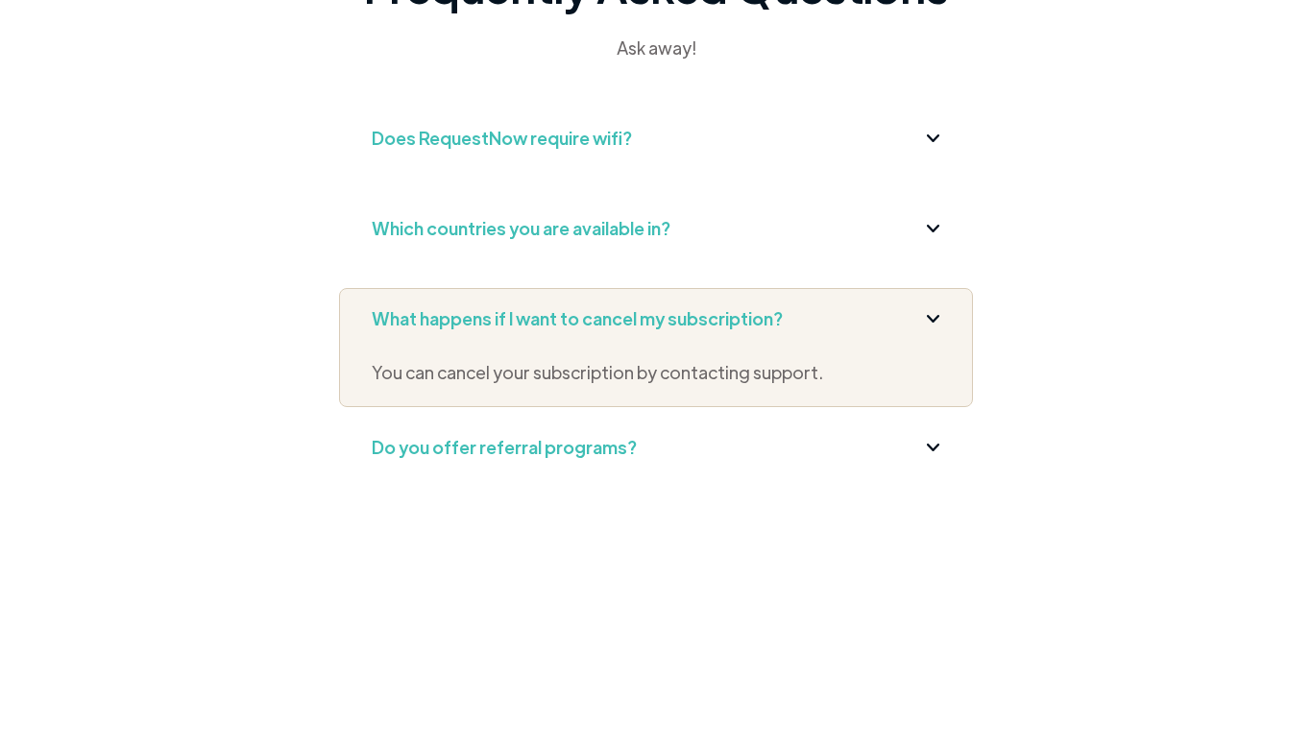
click at [928, 317] on img at bounding box center [933, 318] width 12 height 7
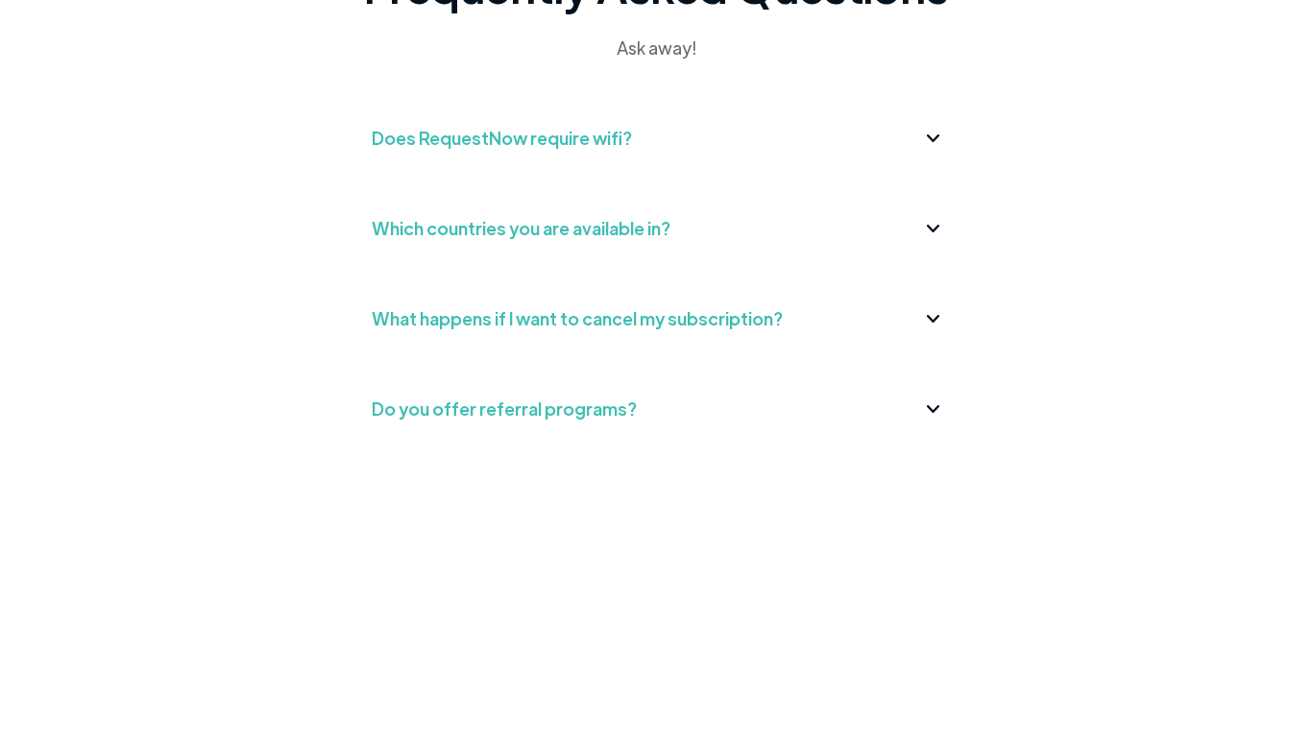
click at [887, 380] on div "Do you offer referral programs? Yes, please reach out to us!" at bounding box center [656, 419] width 634 height 81
click at [863, 398] on div "Do you offer referral programs?" at bounding box center [656, 409] width 569 height 31
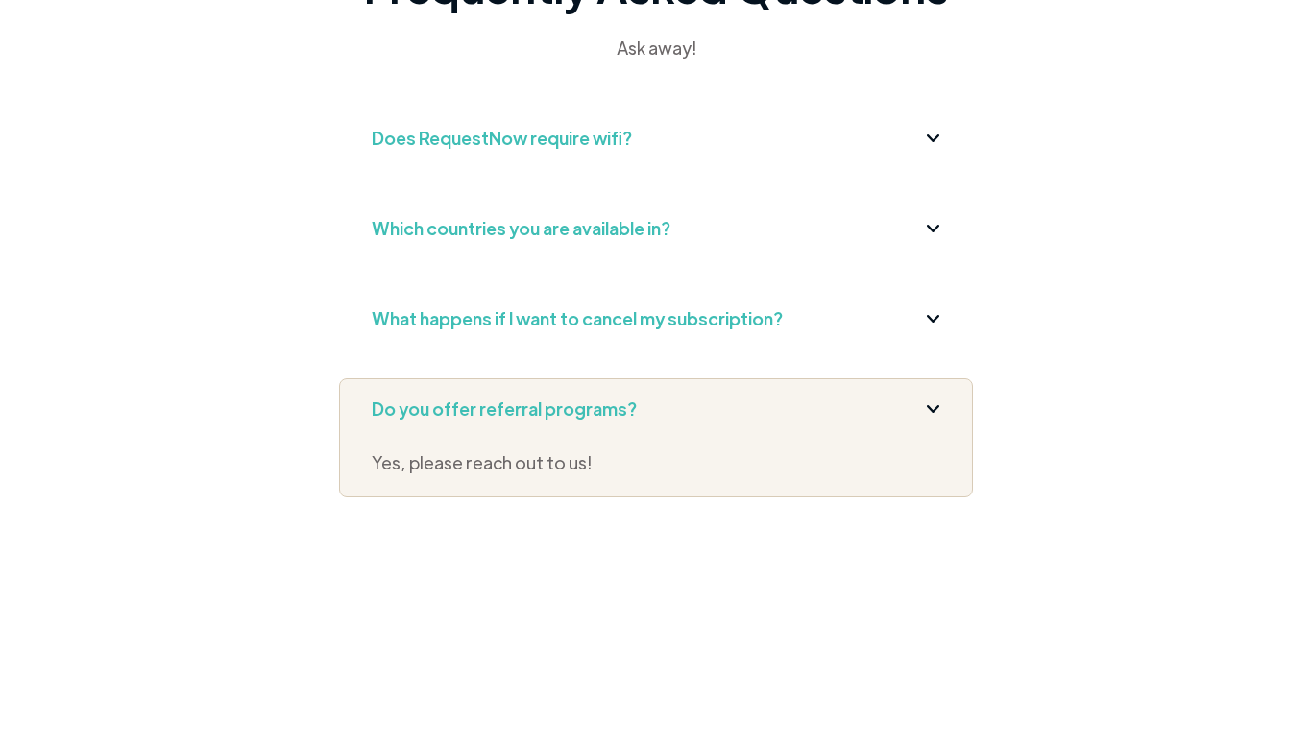
click at [867, 408] on div "Do you offer referral programs?" at bounding box center [656, 409] width 569 height 31
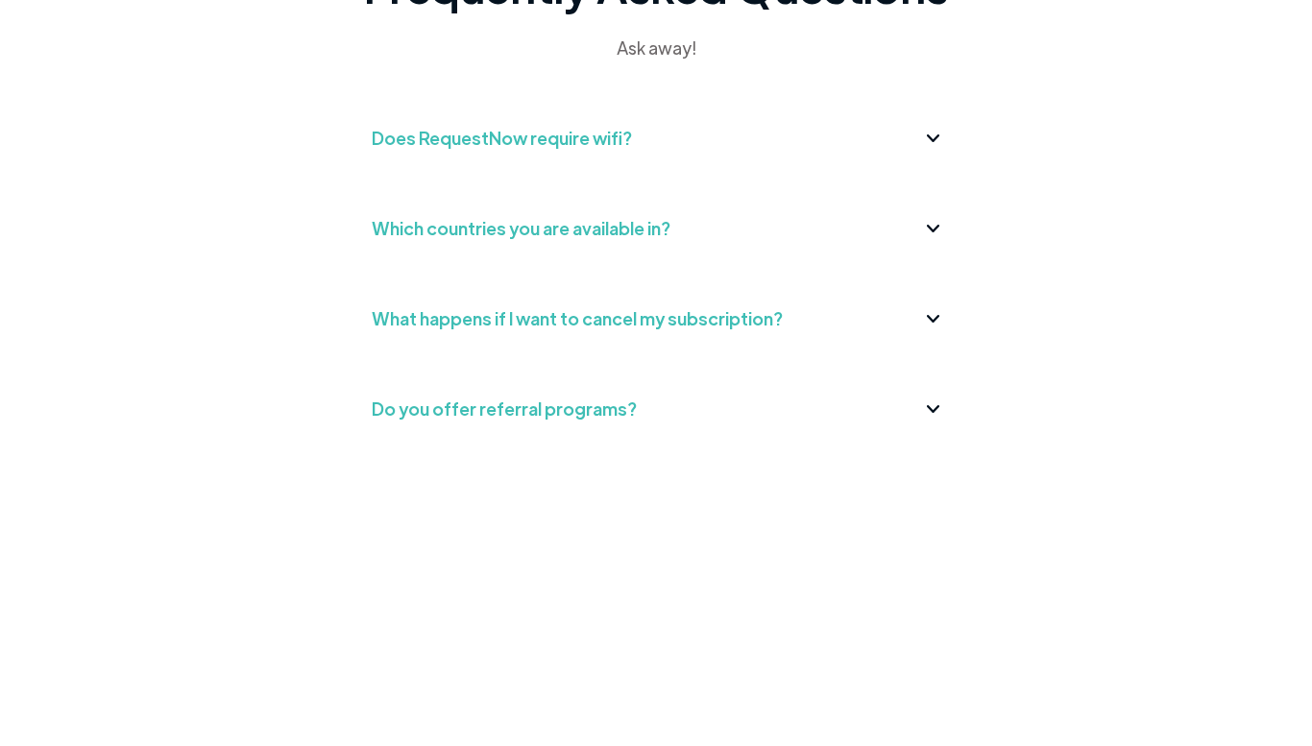
click at [907, 164] on div "Does RequestNow require wifi? Nope. Just cellular service. Guests engage by sen…" at bounding box center [656, 148] width 634 height 81
click at [885, 146] on div "Does RequestNow require wifi?" at bounding box center [656, 138] width 569 height 31
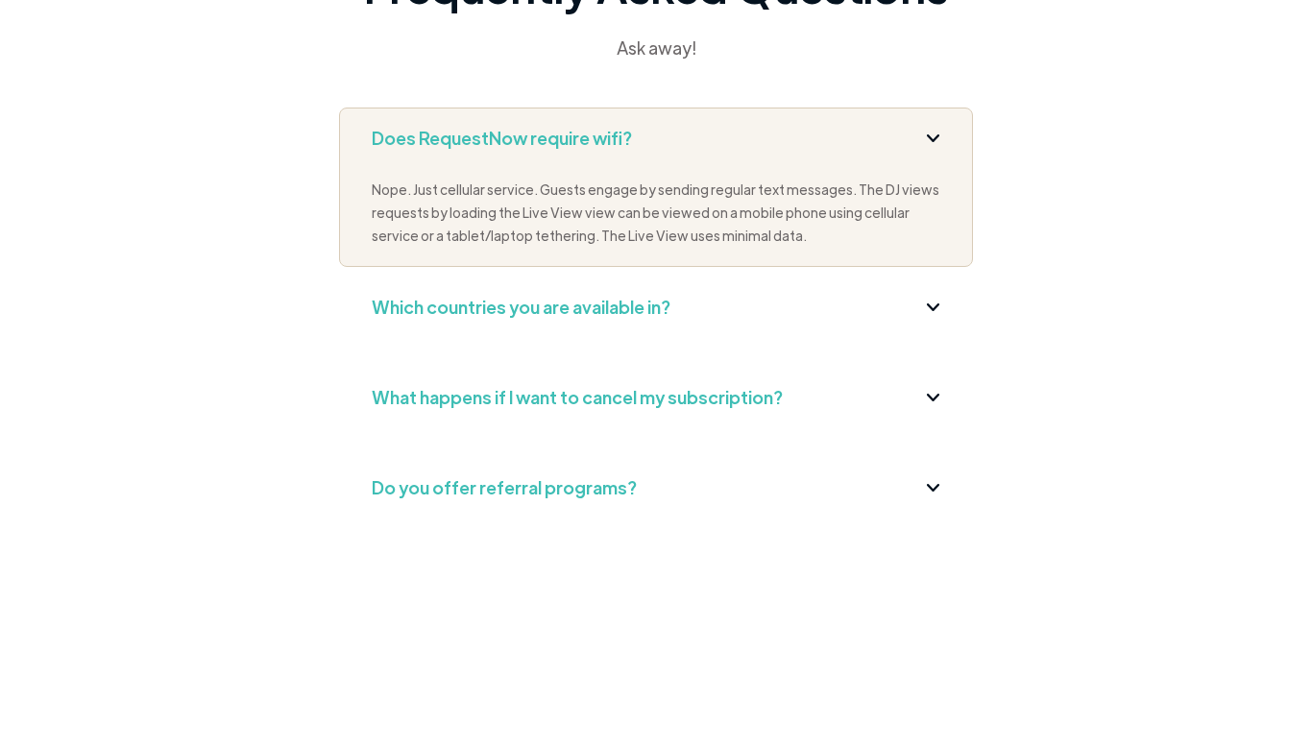
click at [885, 146] on div "Does RequestNow require wifi?" at bounding box center [656, 138] width 569 height 31
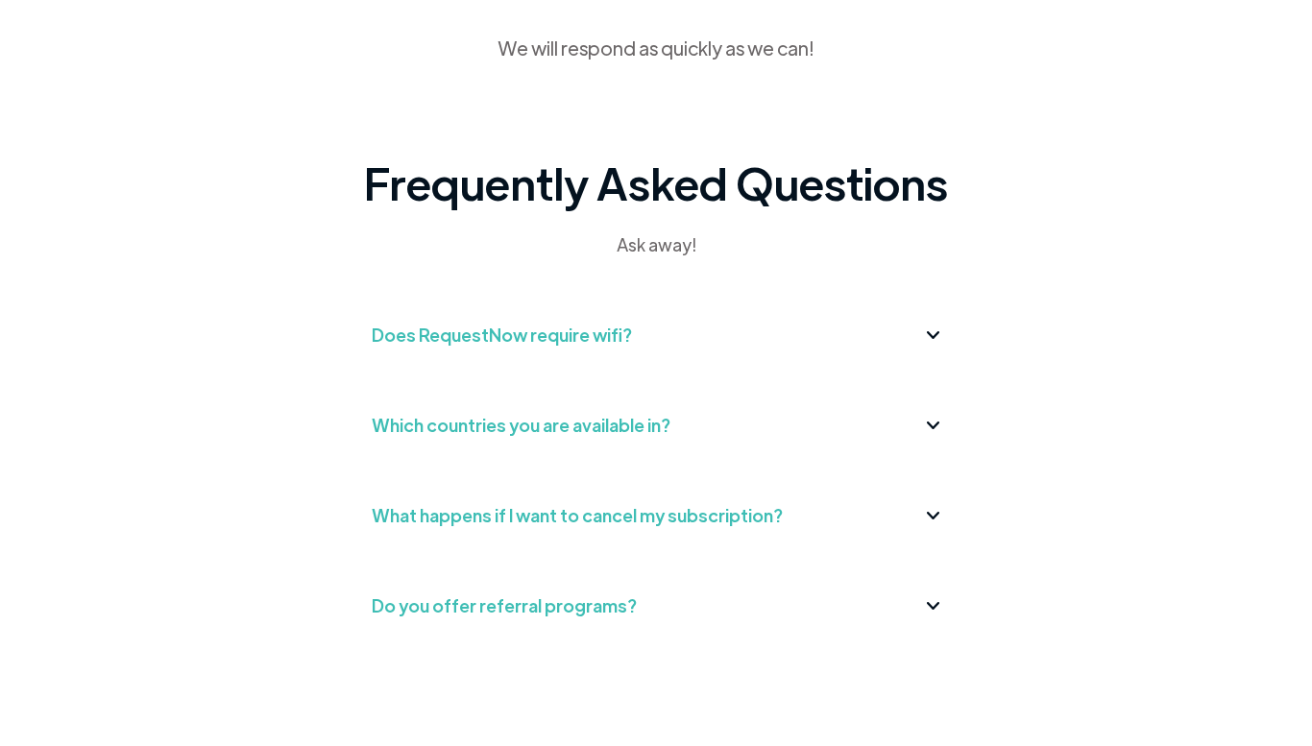
scroll to position [445, 0]
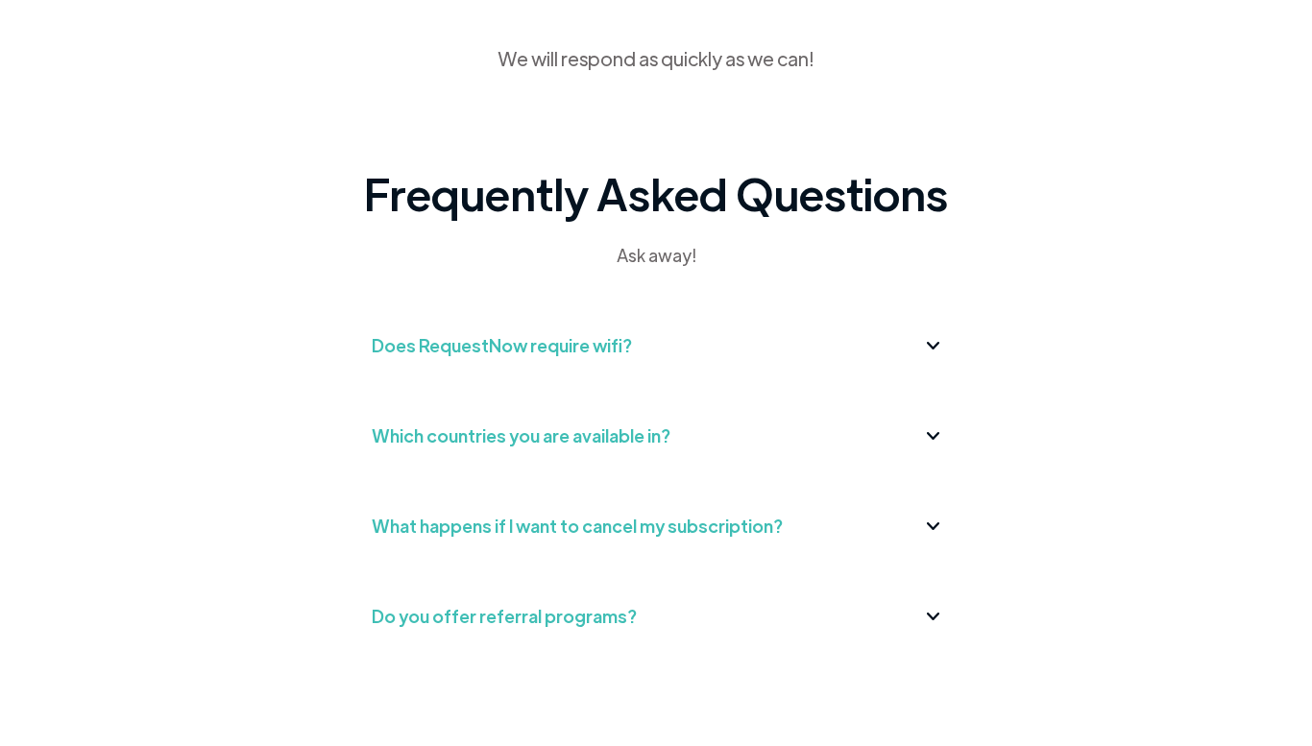
click at [632, 258] on div "Ask away!" at bounding box center [656, 255] width 476 height 29
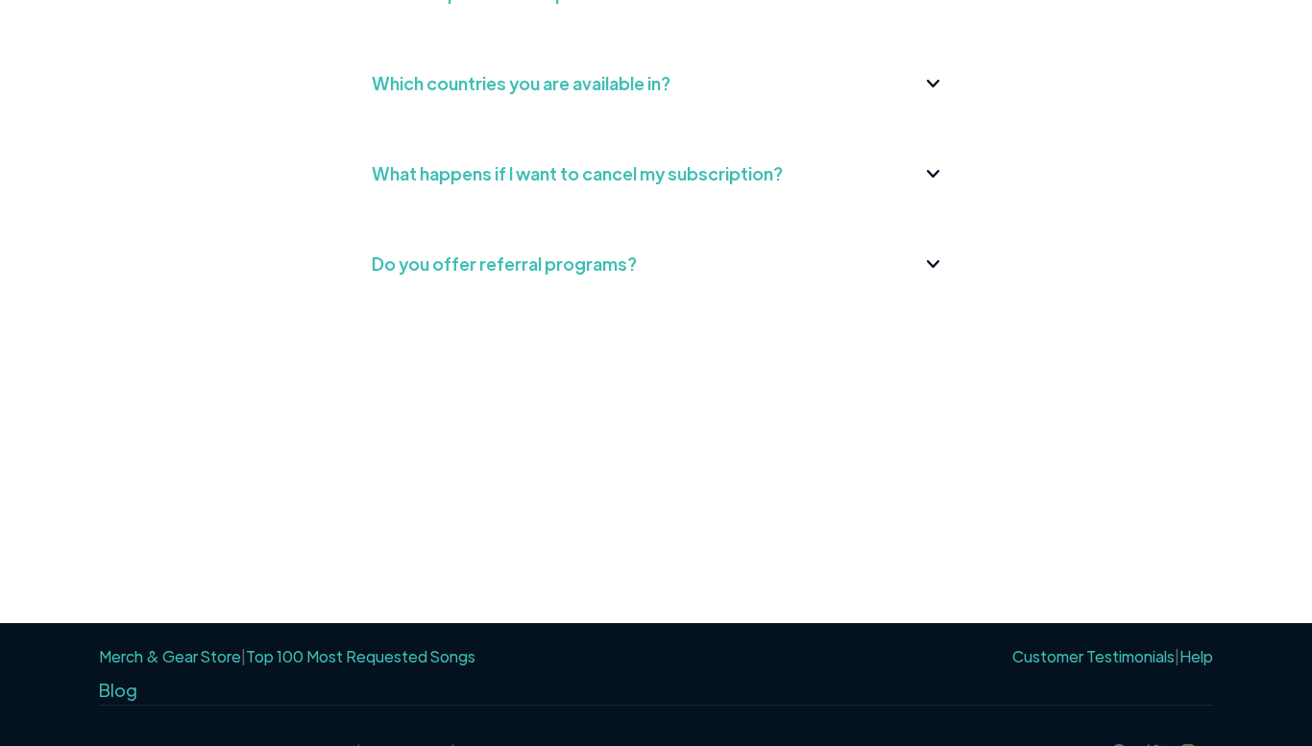
scroll to position [843, 0]
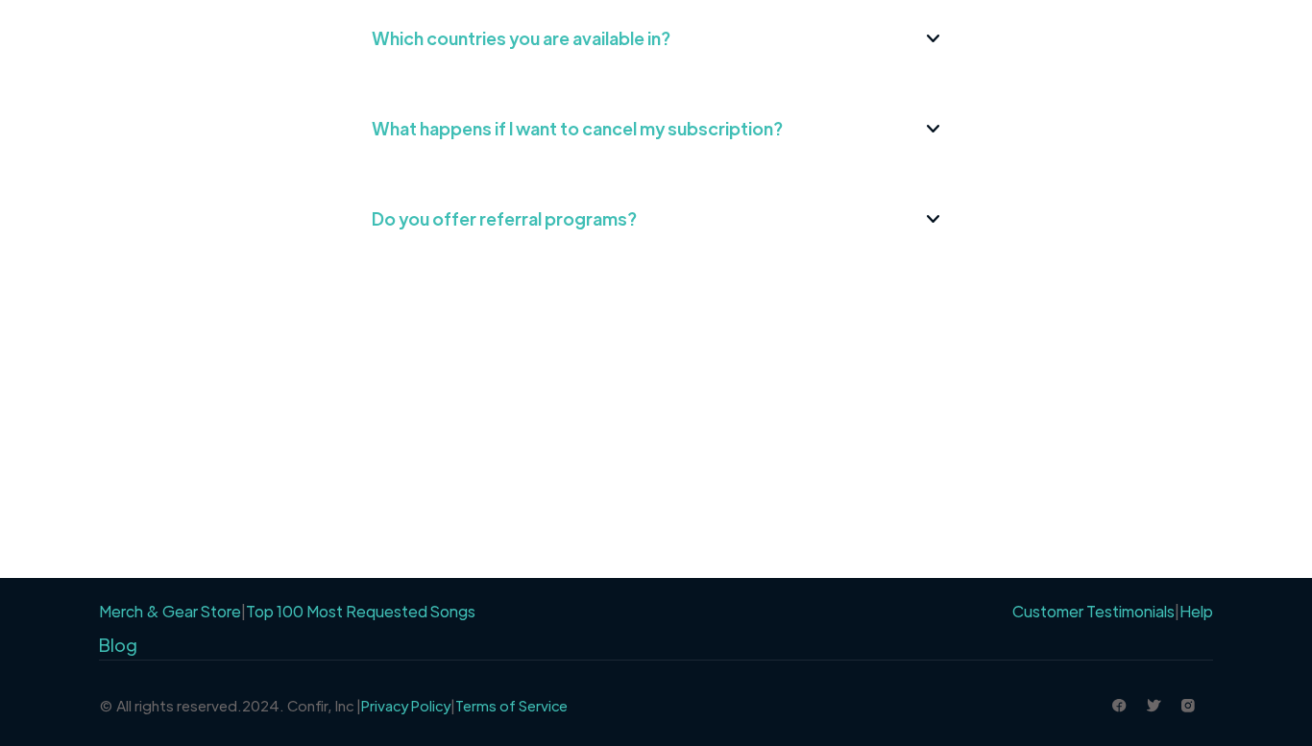
click at [1202, 613] on link "Help" at bounding box center [1197, 611] width 34 height 20
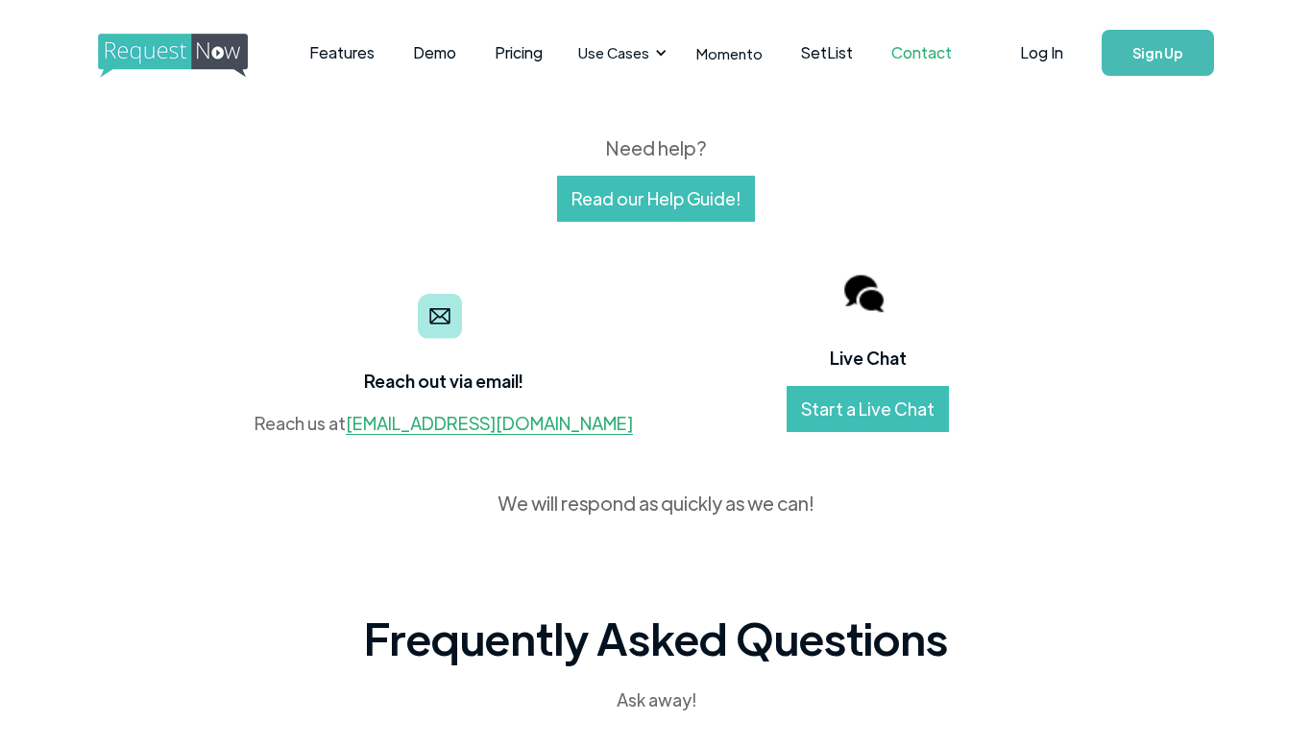
click at [828, 395] on link "Start a Live Chat" at bounding box center [868, 409] width 162 height 46
click at [881, 416] on link "Start a Live Chat" at bounding box center [868, 409] width 162 height 46
click at [499, 425] on link "[EMAIL_ADDRESS][DOMAIN_NAME]" at bounding box center [489, 423] width 287 height 23
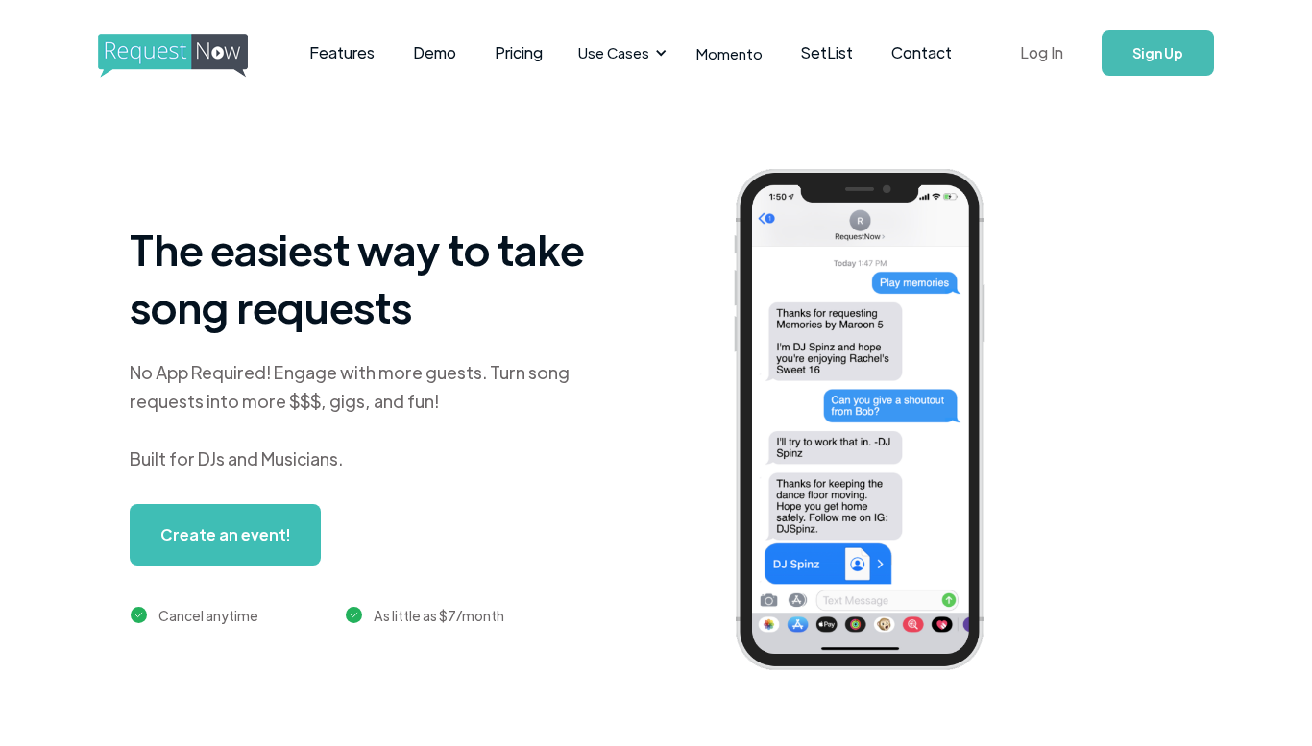
click at [1053, 55] on link "Log In" at bounding box center [1042, 52] width 82 height 67
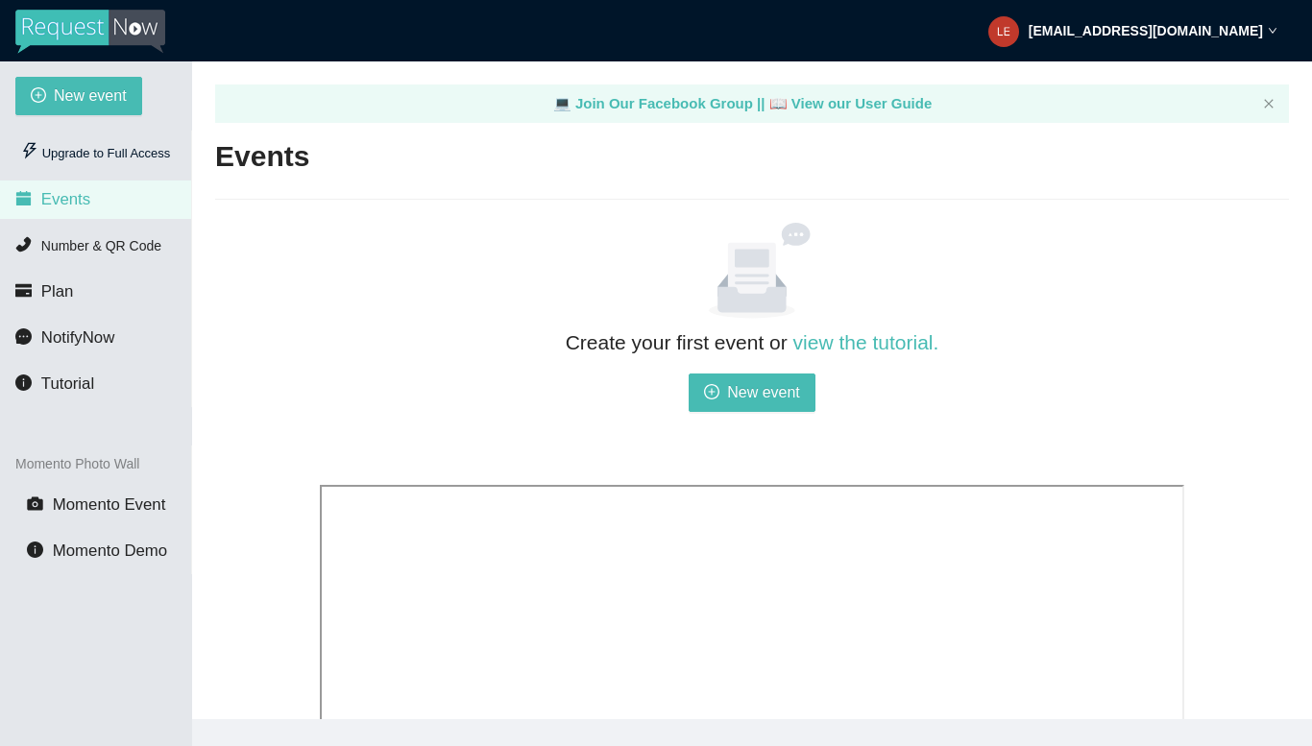
scroll to position [476, 0]
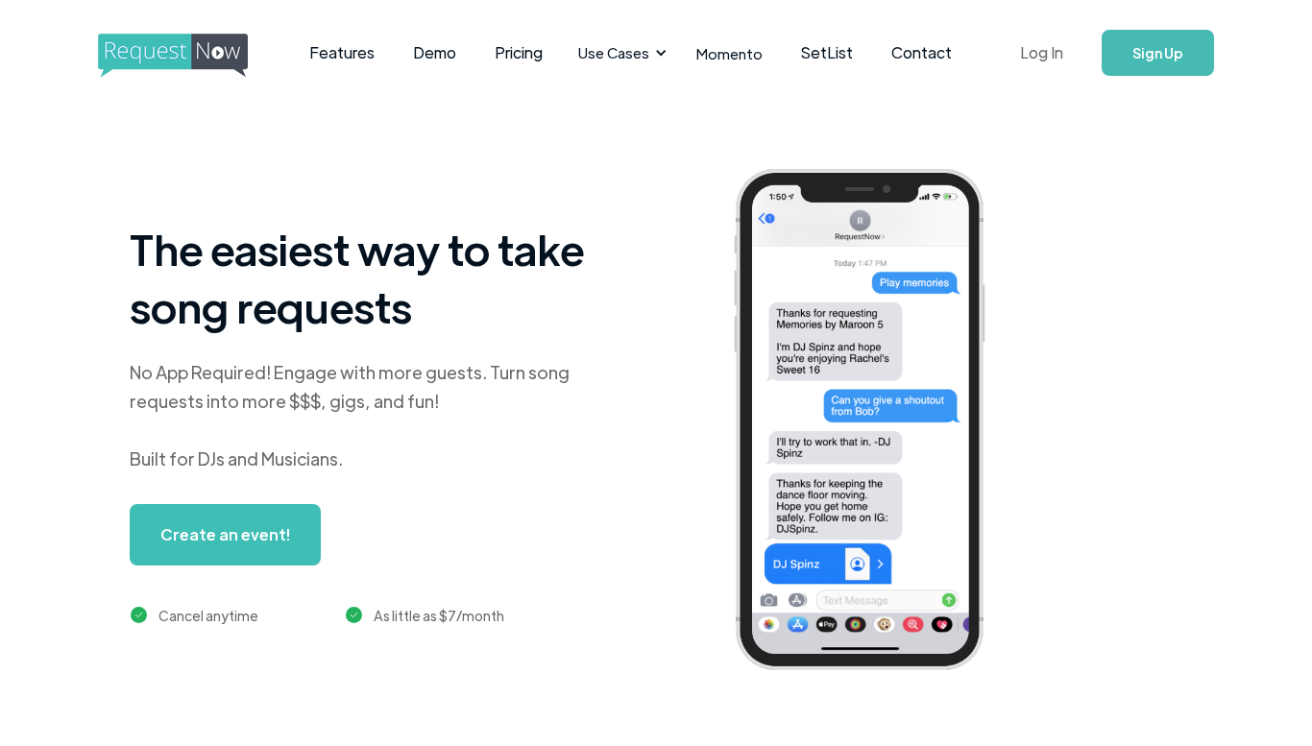
click at [1055, 64] on link "Log In" at bounding box center [1042, 52] width 82 height 67
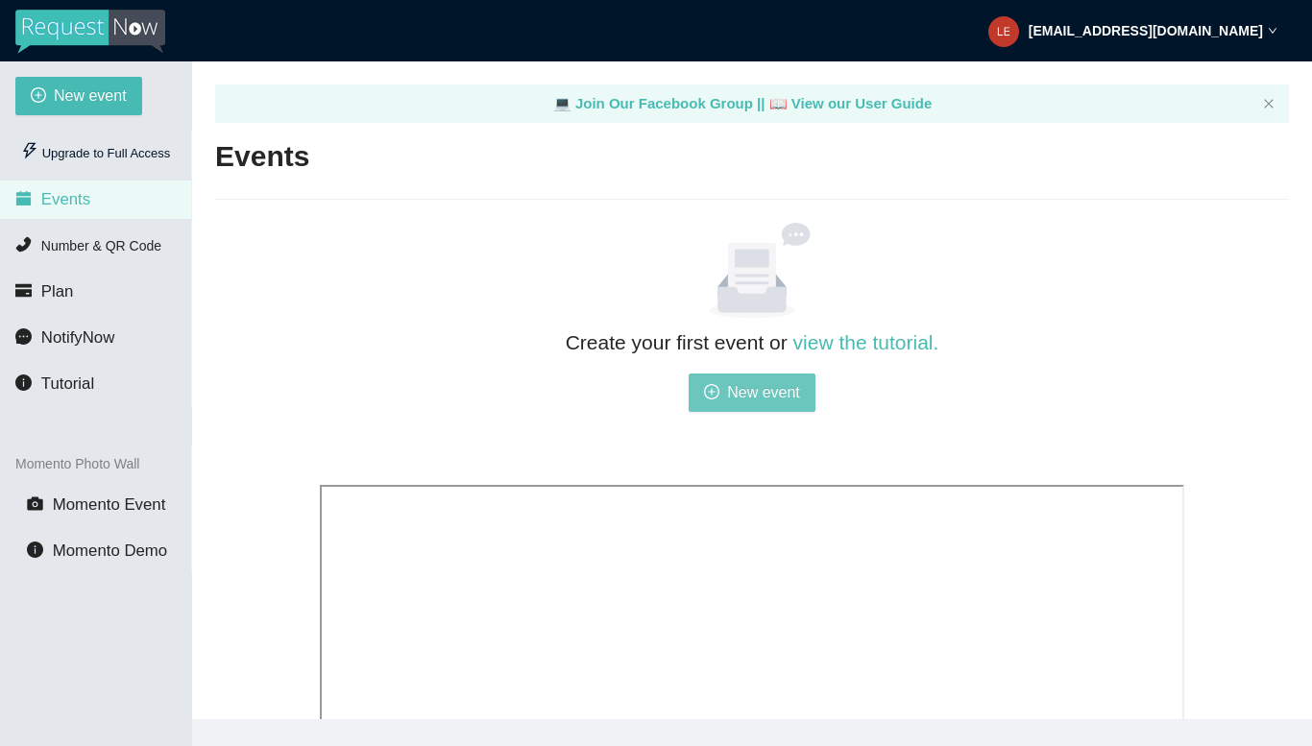
click at [769, 381] on span "New event" at bounding box center [763, 392] width 73 height 24
click at [1227, 32] on strong "leoslivebeats@gmail.com" at bounding box center [1146, 30] width 234 height 15
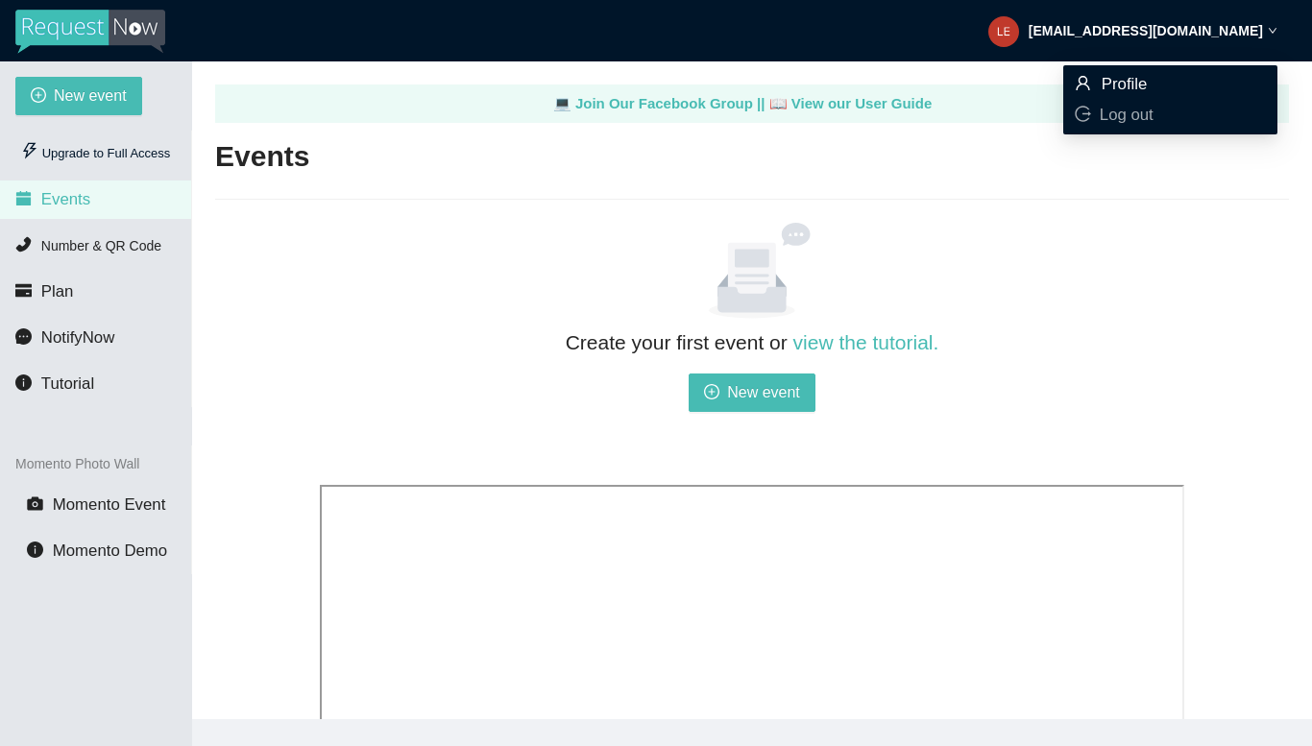
click at [1143, 86] on span "Profile" at bounding box center [1125, 84] width 46 height 18
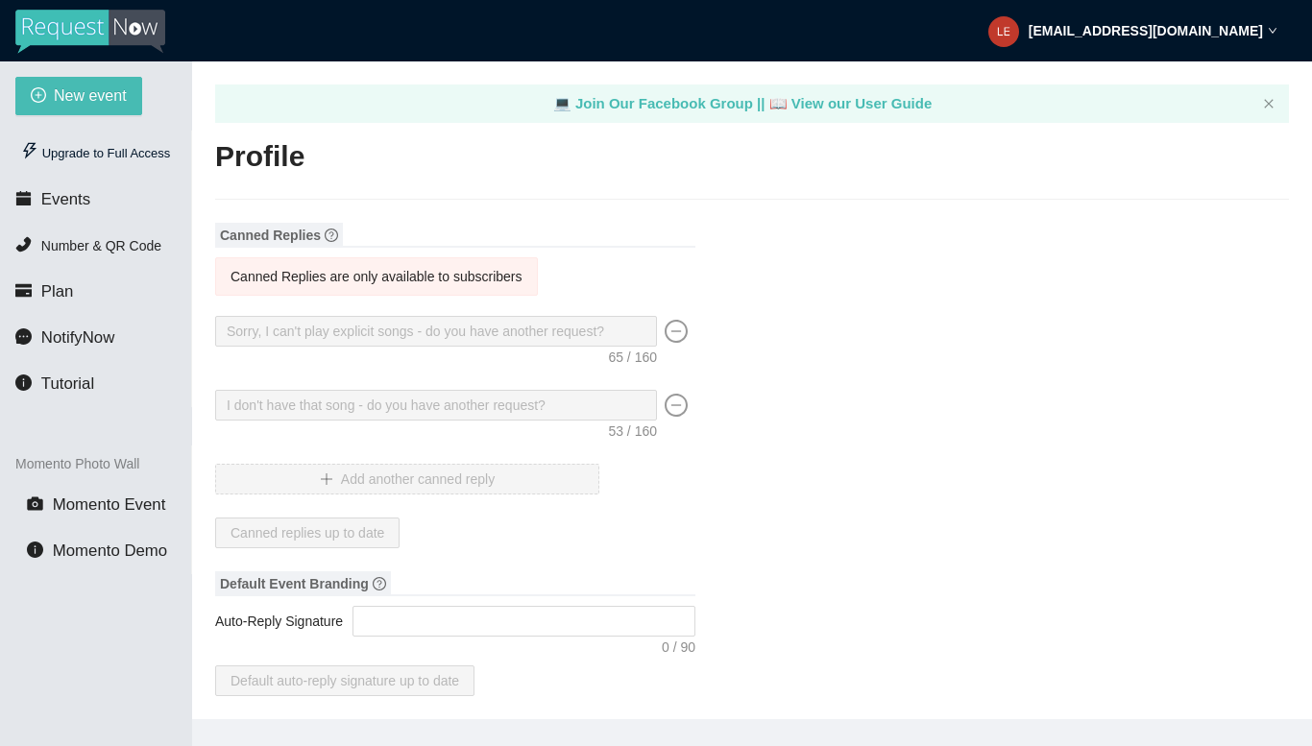
type input "Leos live beats"
type input "DJ"
type input "0686197795"
type input "[EMAIL_ADDRESS][DOMAIN_NAME]"
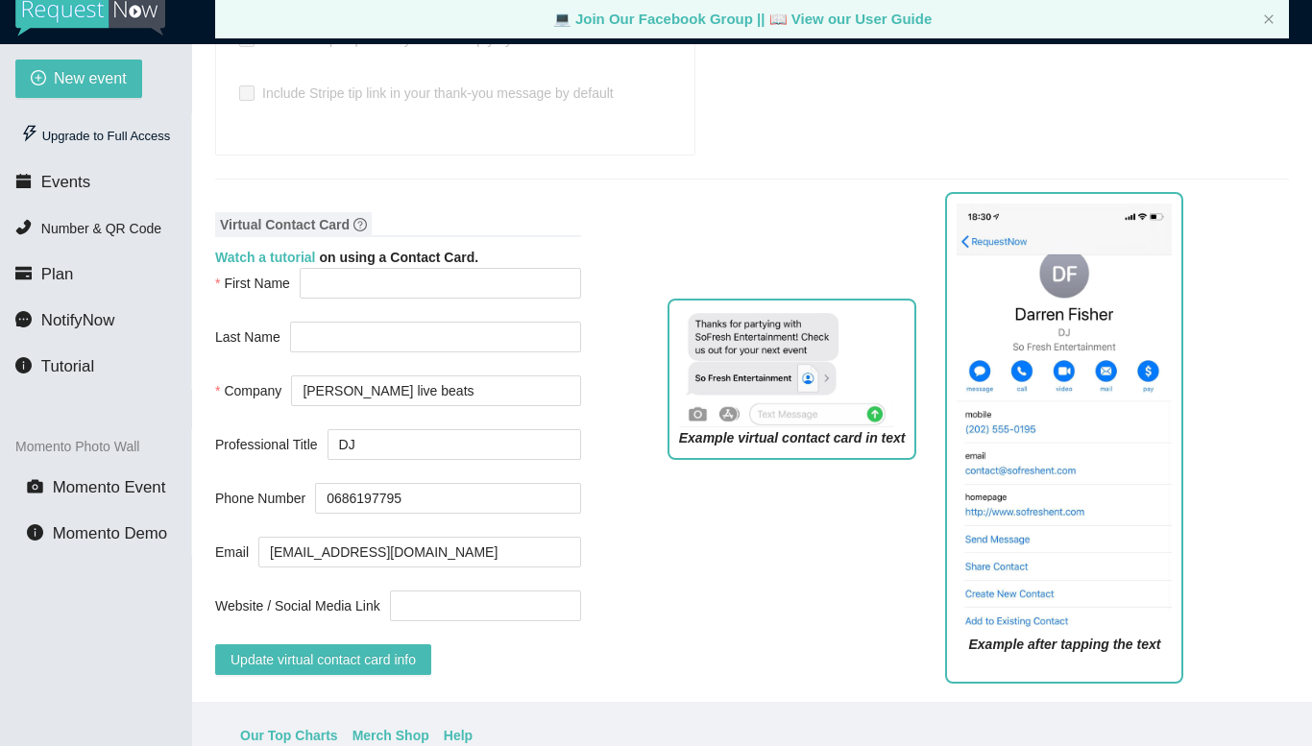
scroll to position [1376, 0]
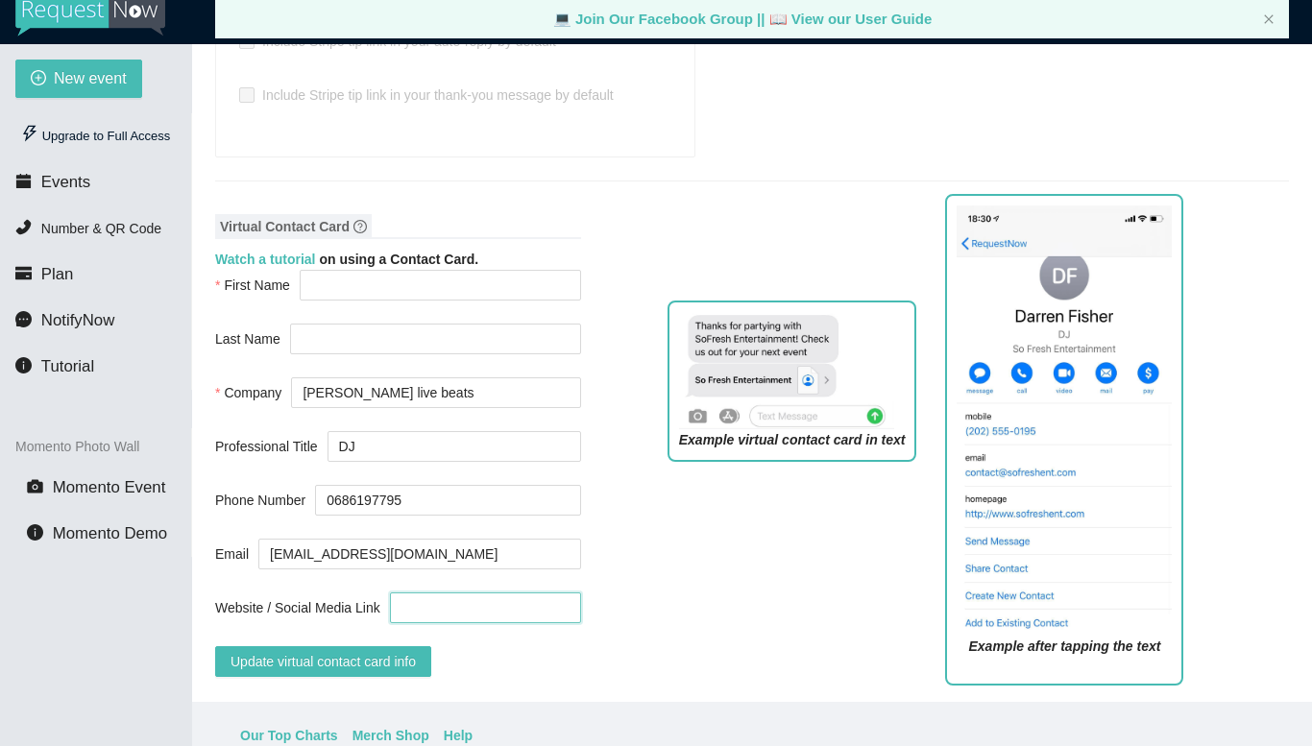
click at [476, 593] on input "Website / Social Media Link" at bounding box center [485, 608] width 191 height 31
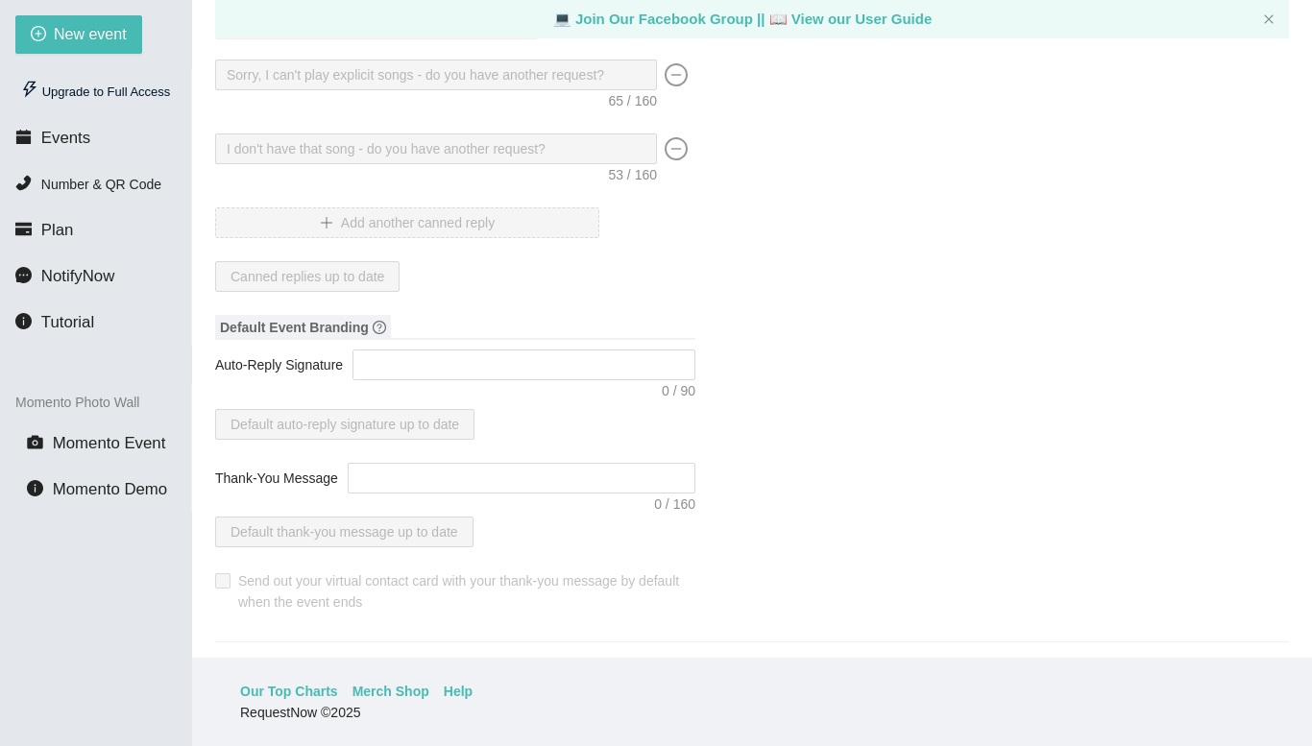
scroll to position [0, 0]
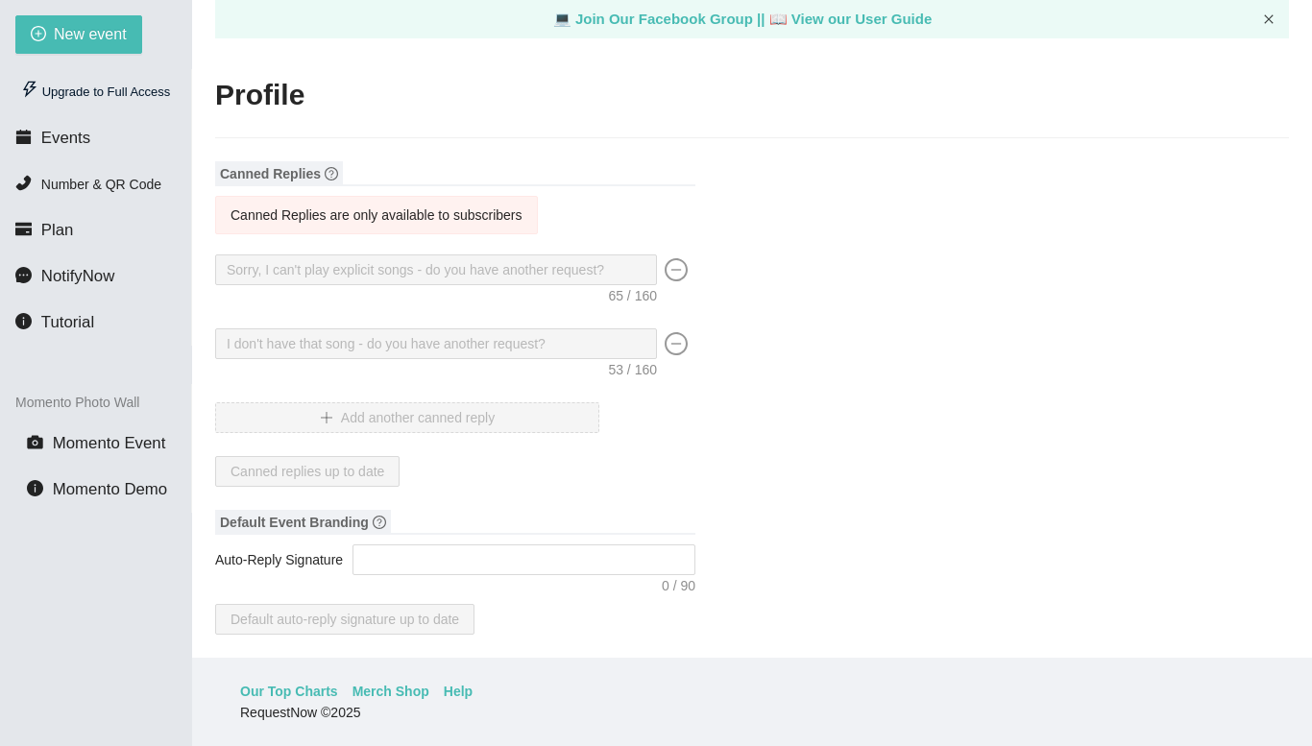
click at [1274, 15] on icon "close" at bounding box center [1269, 19] width 12 height 12
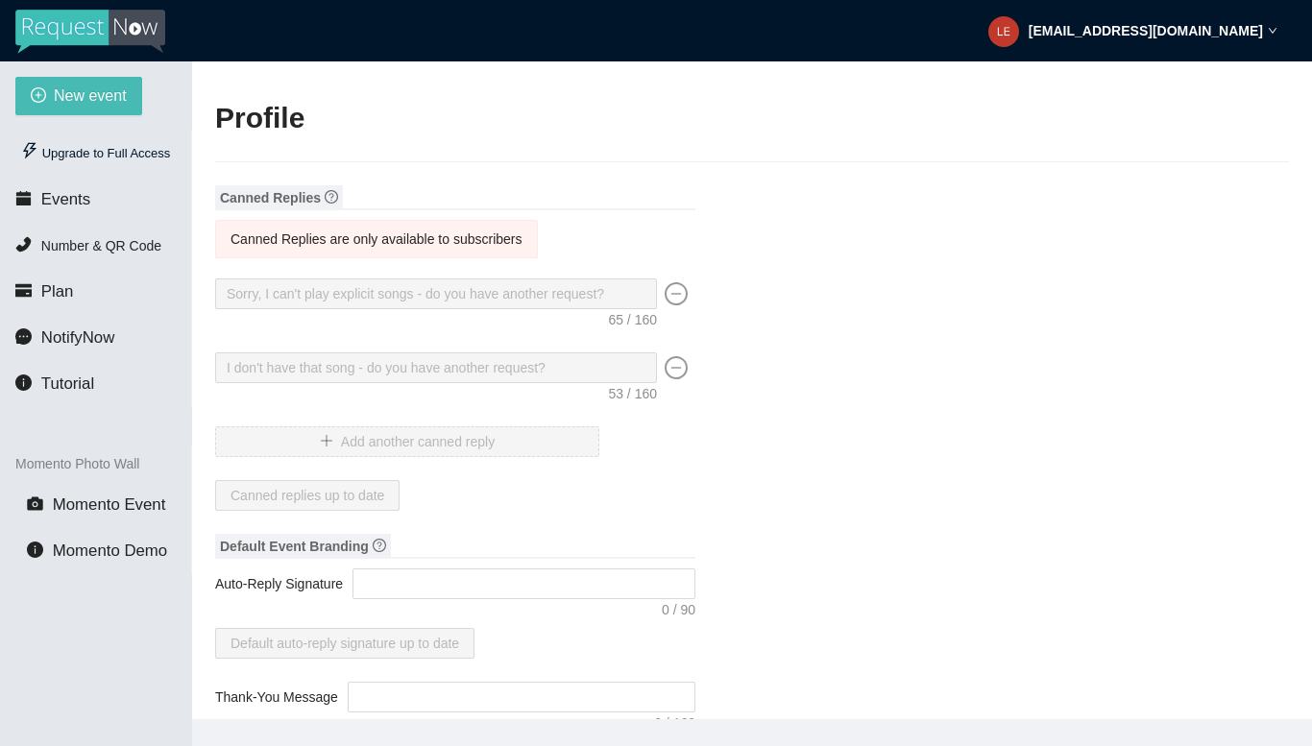
click at [1124, 25] on strong "leoslivebeats@gmail.com" at bounding box center [1146, 30] width 234 height 15
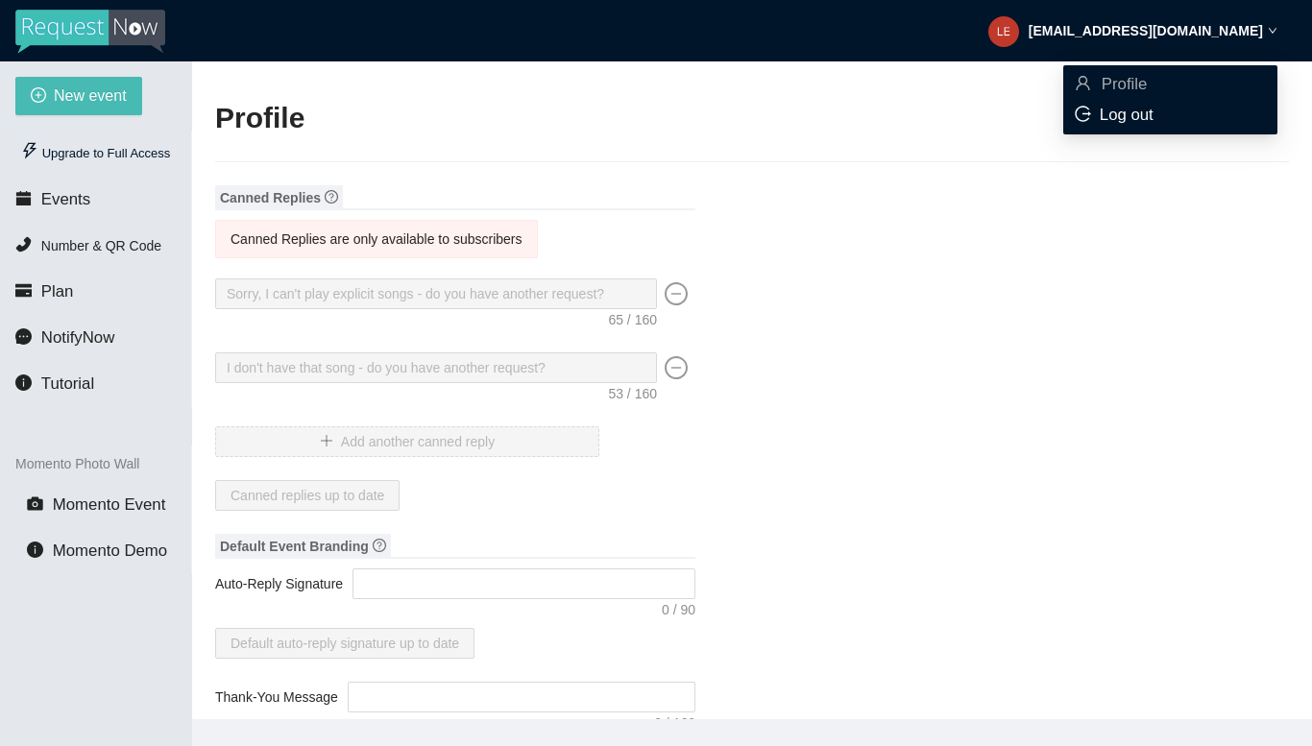
click at [1110, 126] on div "Log out" at bounding box center [1170, 115] width 191 height 21
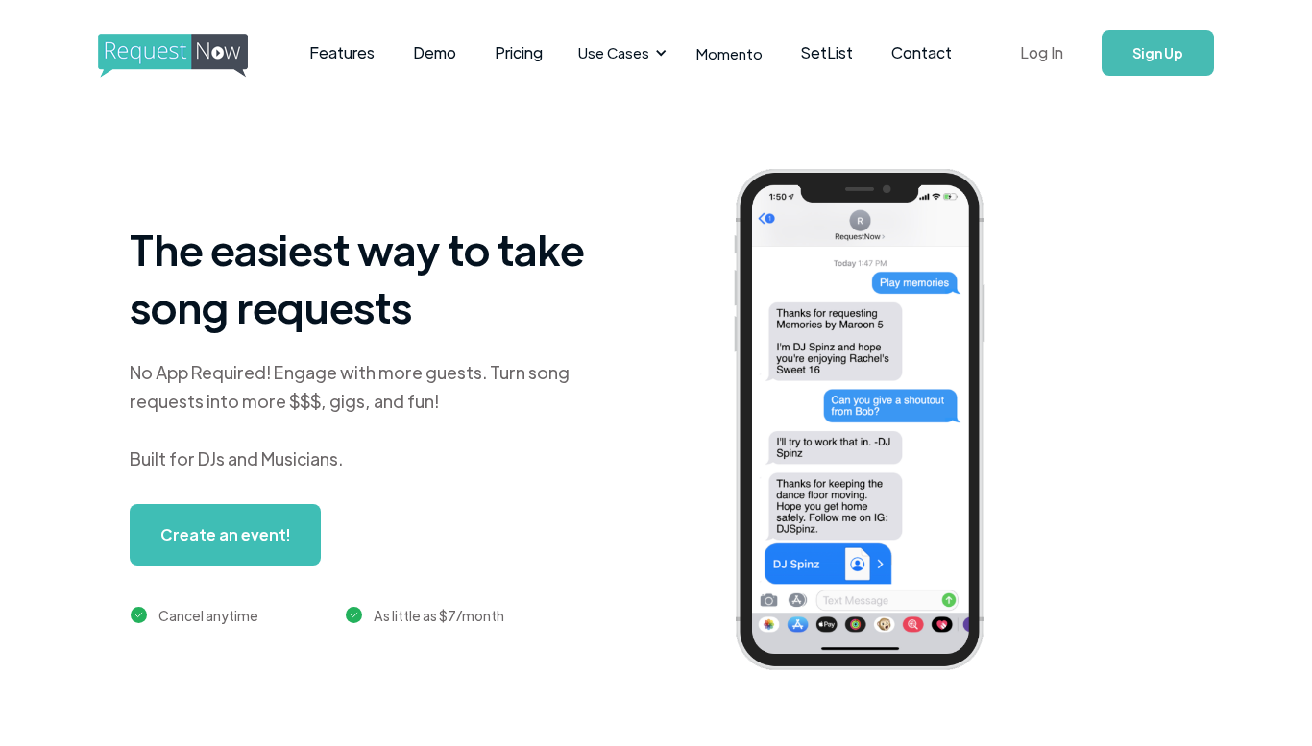
click at [1042, 58] on link "Log In" at bounding box center [1042, 52] width 82 height 67
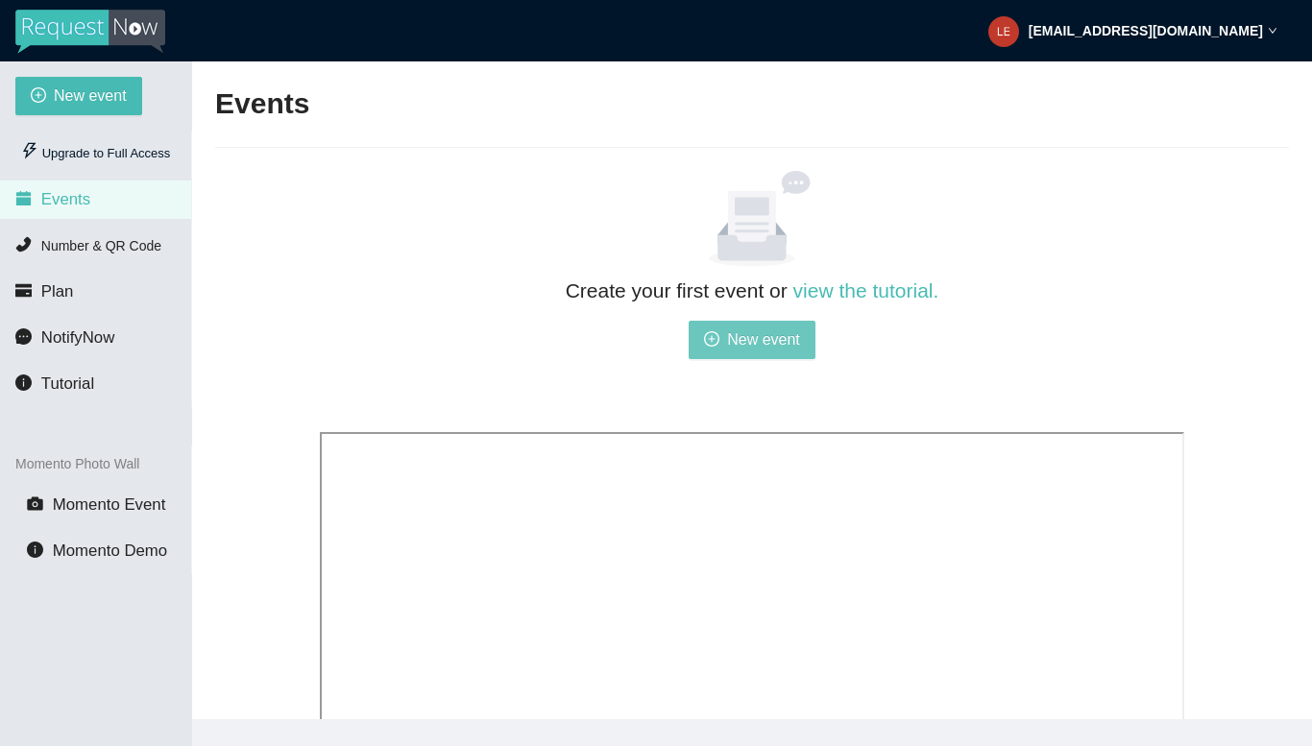
click at [752, 353] on button "New event" at bounding box center [752, 340] width 127 height 38
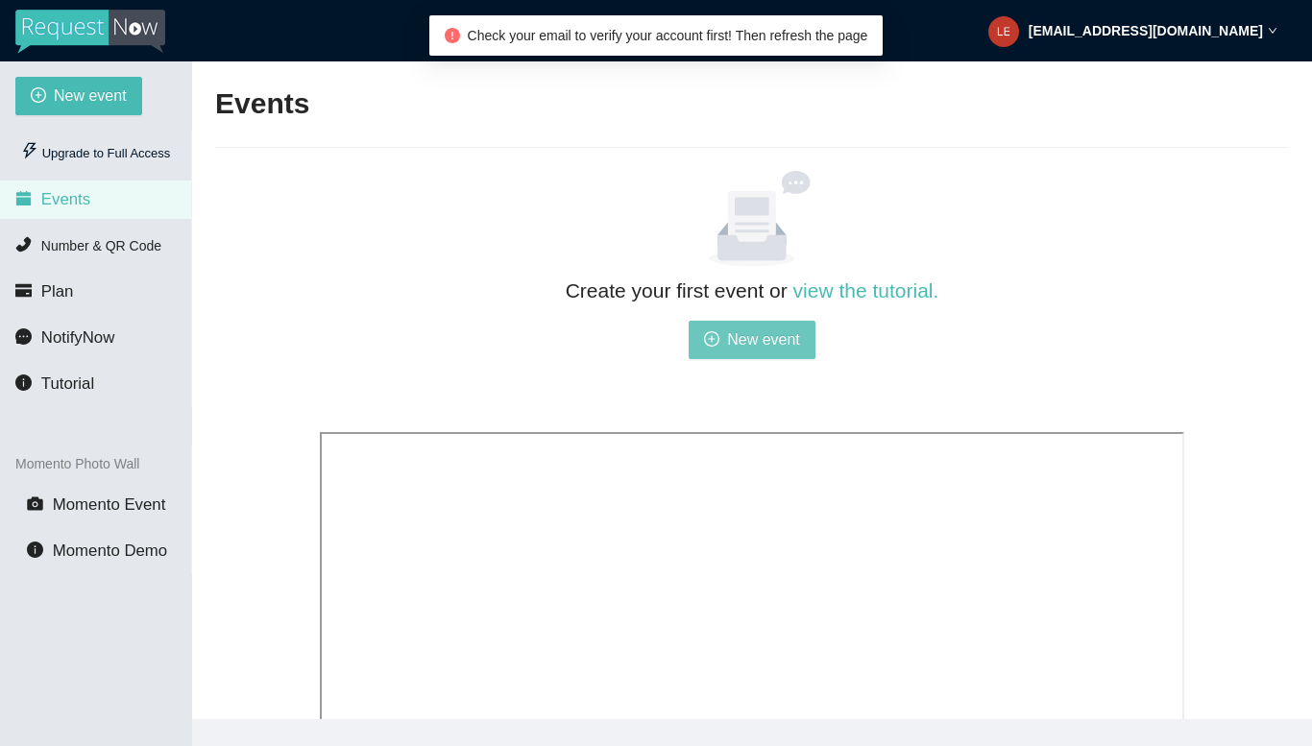
click at [745, 338] on span "New event" at bounding box center [763, 340] width 73 height 24
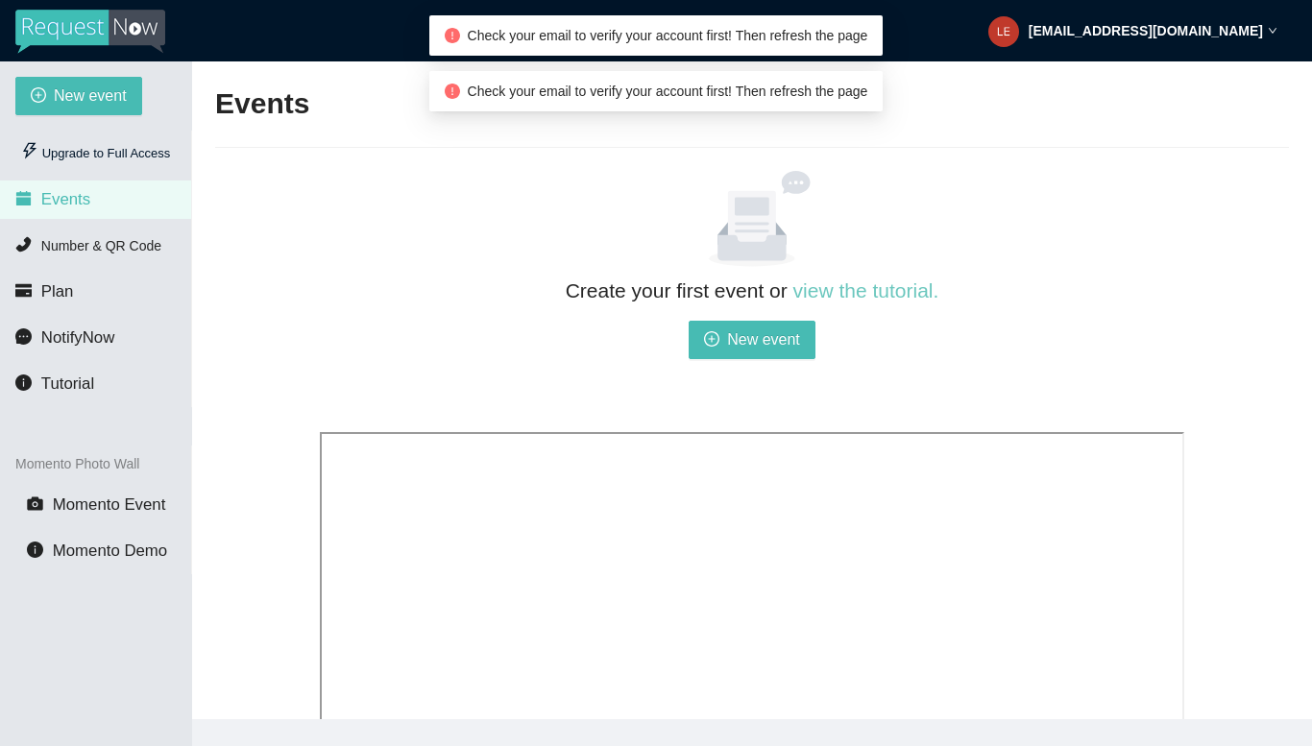
click at [847, 291] on link "view the tutorial." at bounding box center [867, 291] width 146 height 22
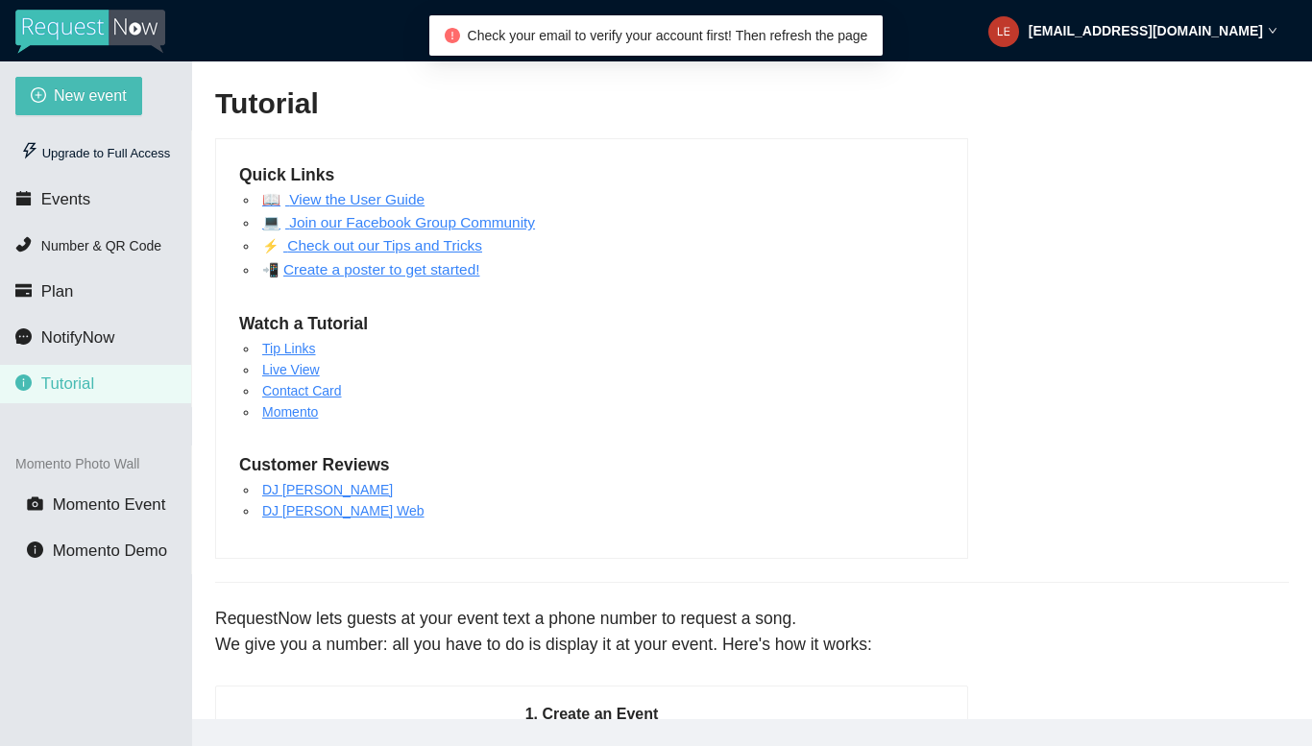
click at [356, 227] on link "💻 Join our Facebook Group Community" at bounding box center [398, 222] width 273 height 16
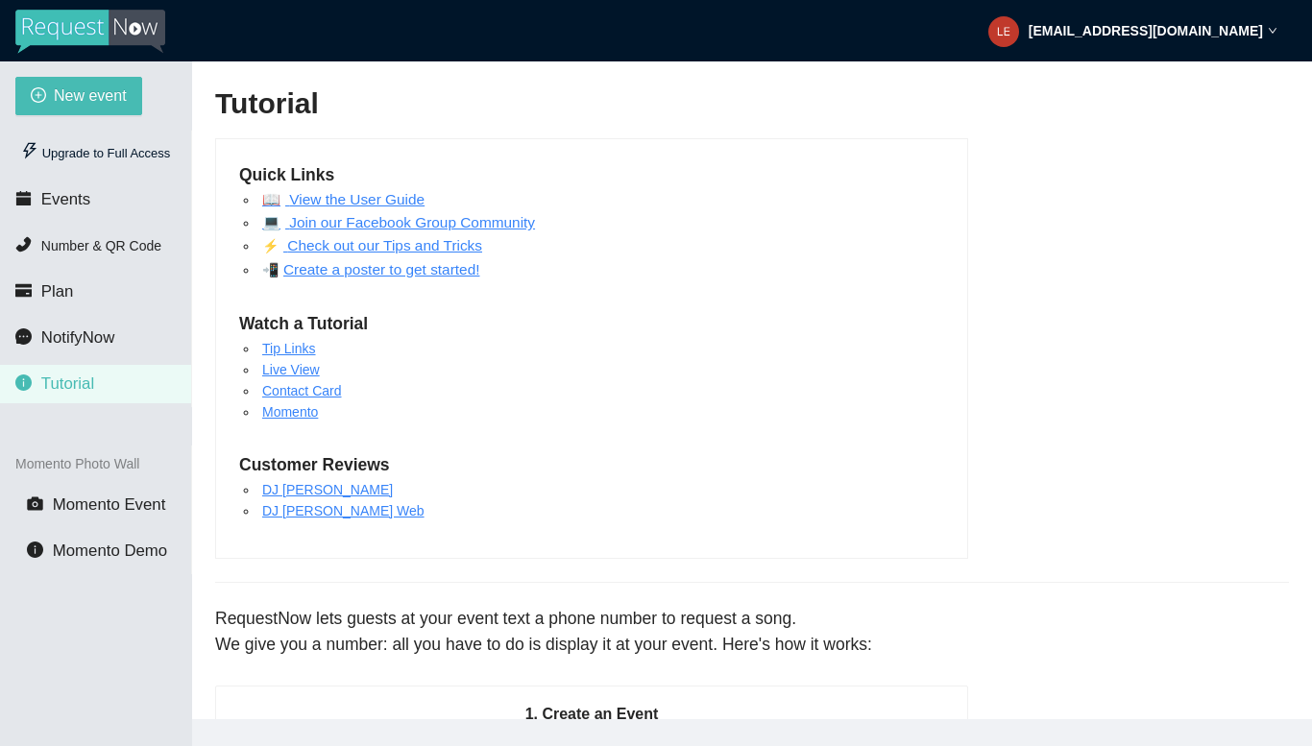
click at [361, 222] on link "💻 Join our Facebook Group Community" at bounding box center [398, 222] width 273 height 16
click at [151, 27] on img at bounding box center [90, 32] width 150 height 44
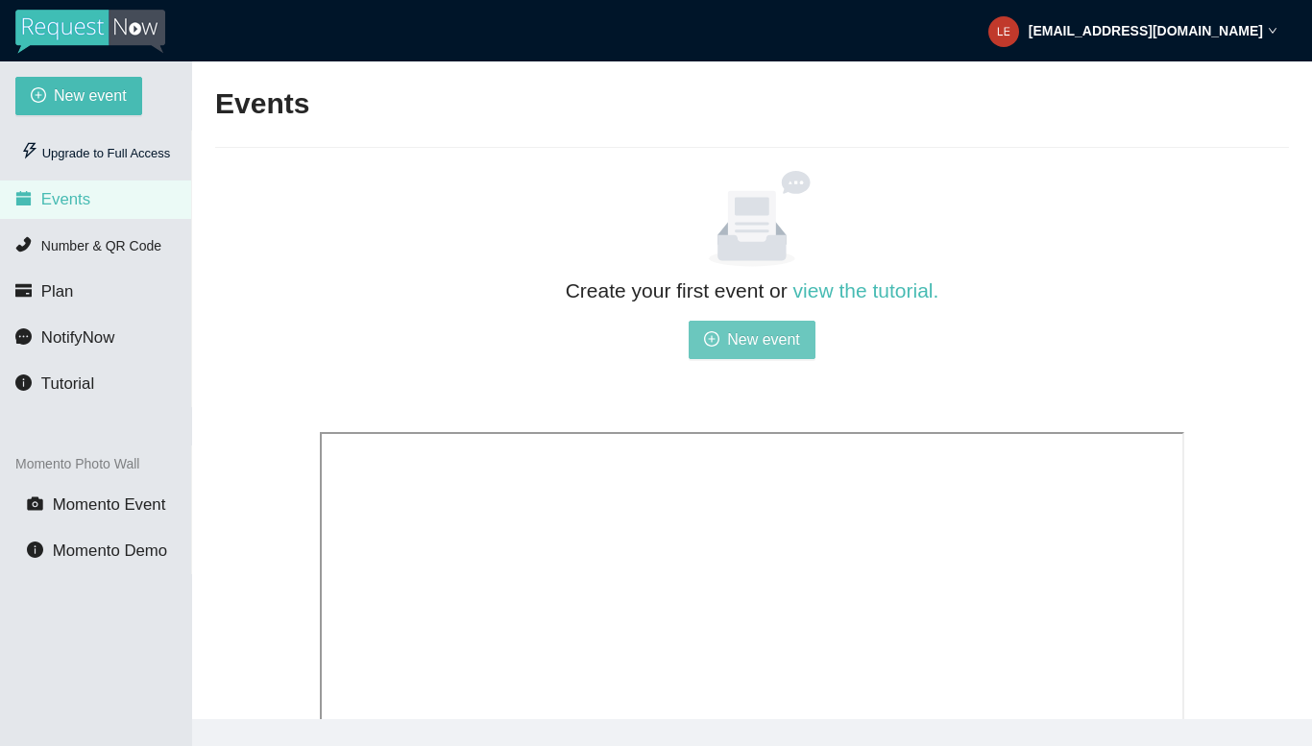
click at [758, 350] on span "New event" at bounding box center [763, 340] width 73 height 24
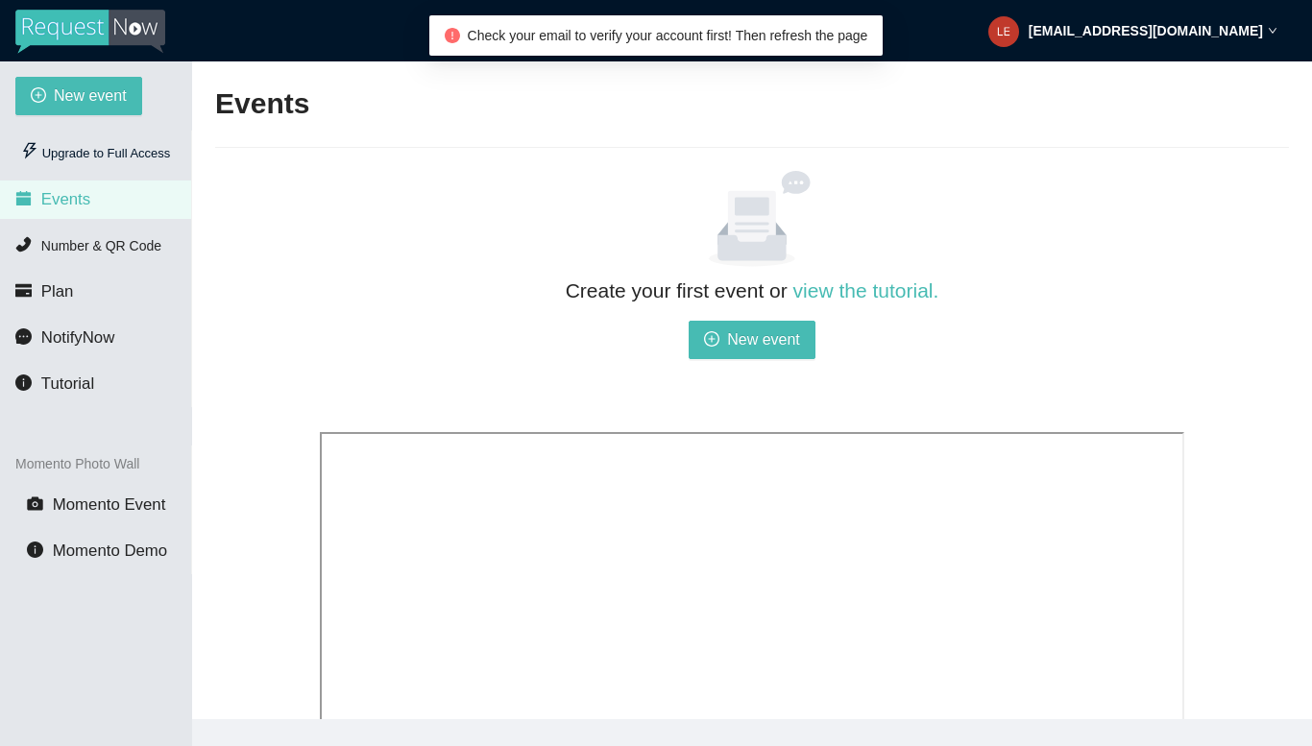
scroll to position [61, 0]
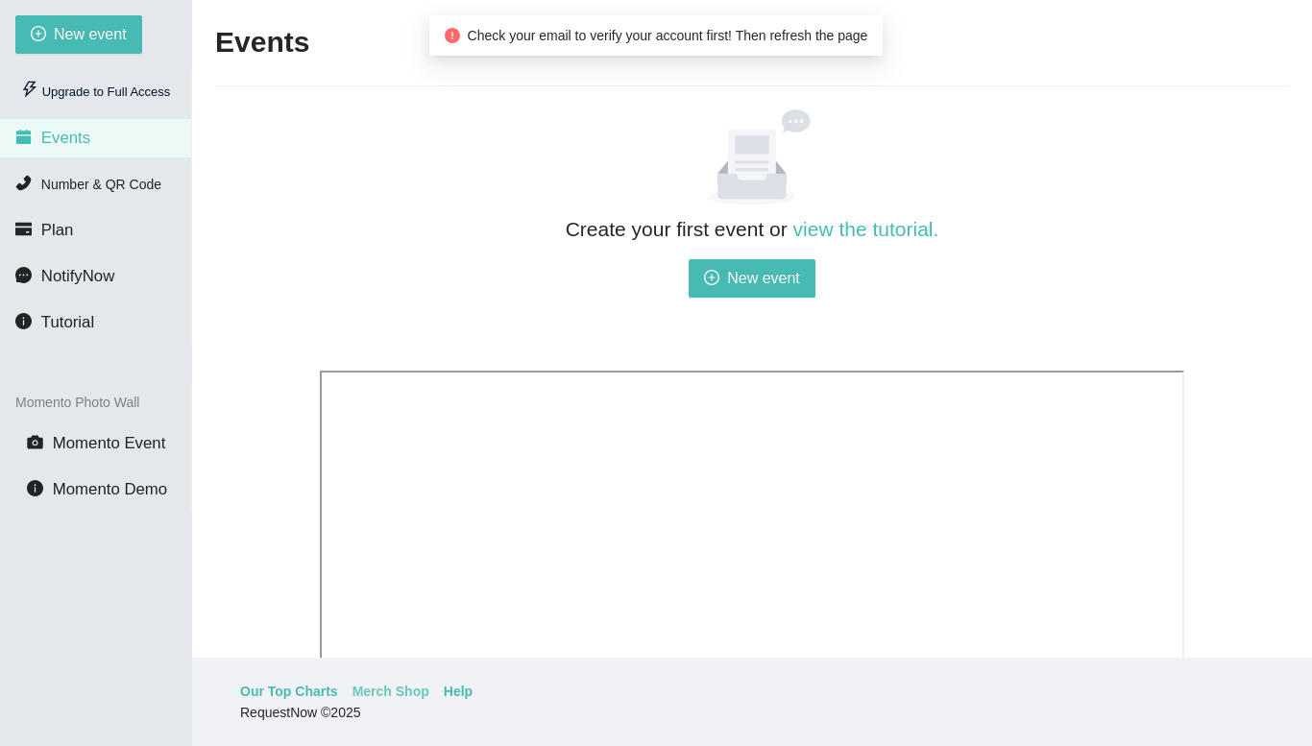
click at [388, 692] on link "Merch Shop" at bounding box center [391, 691] width 77 height 21
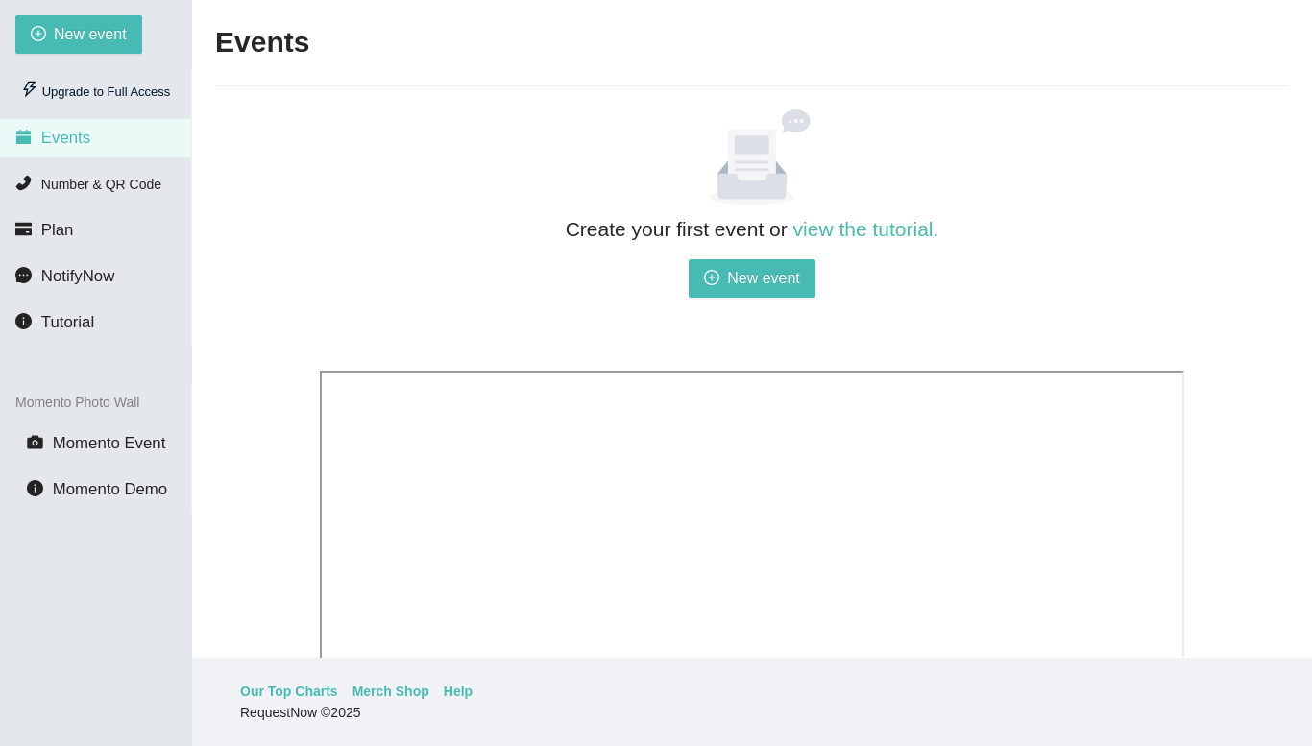
scroll to position [423, 0]
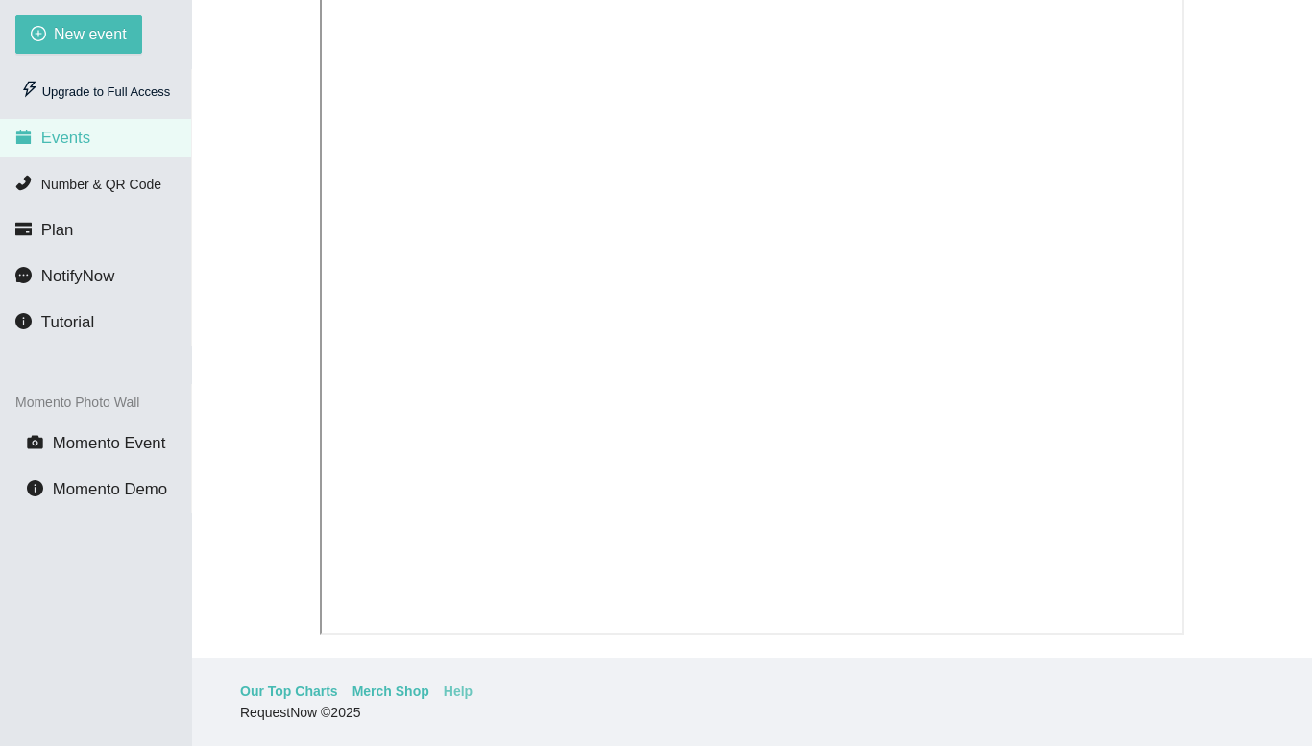
click at [452, 696] on link "Help" at bounding box center [458, 691] width 29 height 21
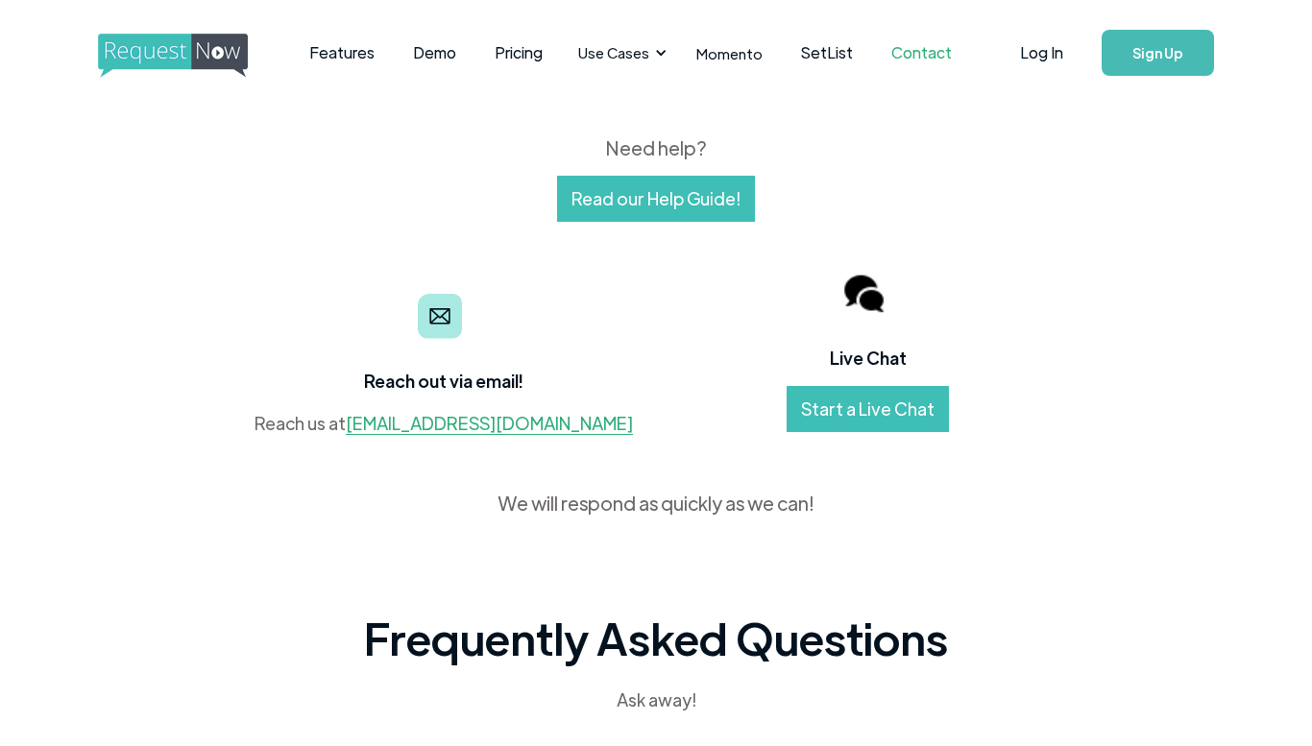
click at [837, 395] on link "Start a Live Chat" at bounding box center [868, 409] width 162 height 46
